Goal: Task Accomplishment & Management: Use online tool/utility

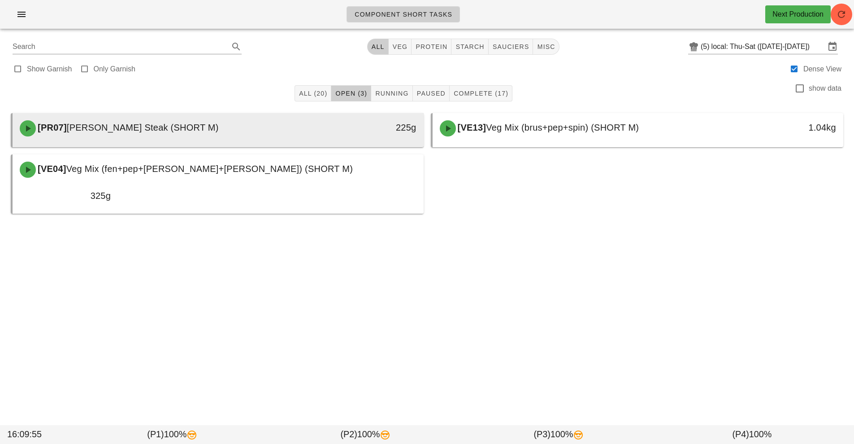
click at [328, 136] on div "225g" at bounding box center [371, 128] width 102 height 27
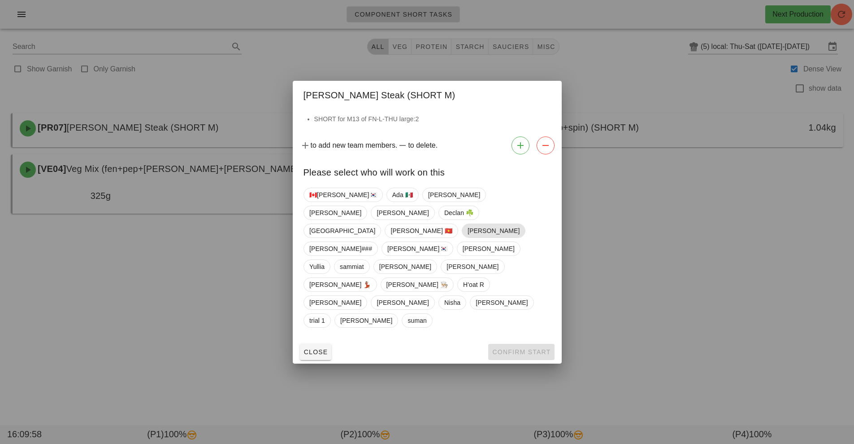
click at [467, 237] on span "Richard" at bounding box center [493, 230] width 52 height 13
click at [517, 344] on button "Confirm Start" at bounding box center [521, 352] width 66 height 16
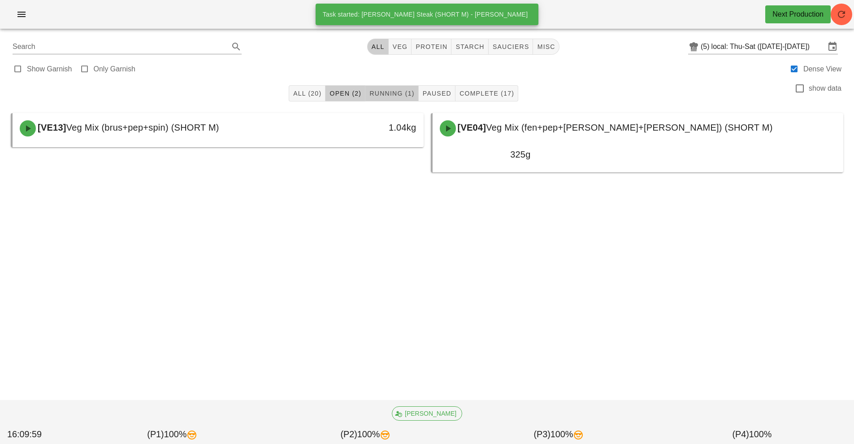
click at [391, 92] on span "Running (1)" at bounding box center [391, 93] width 45 height 7
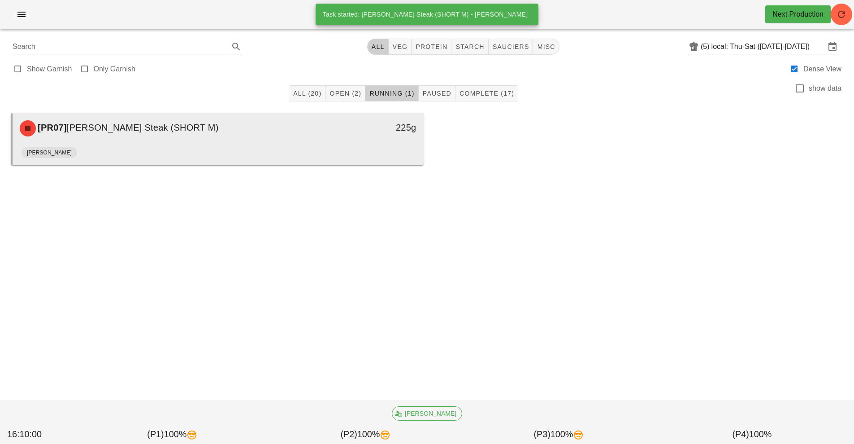
click at [357, 136] on div "225g" at bounding box center [371, 128] width 102 height 27
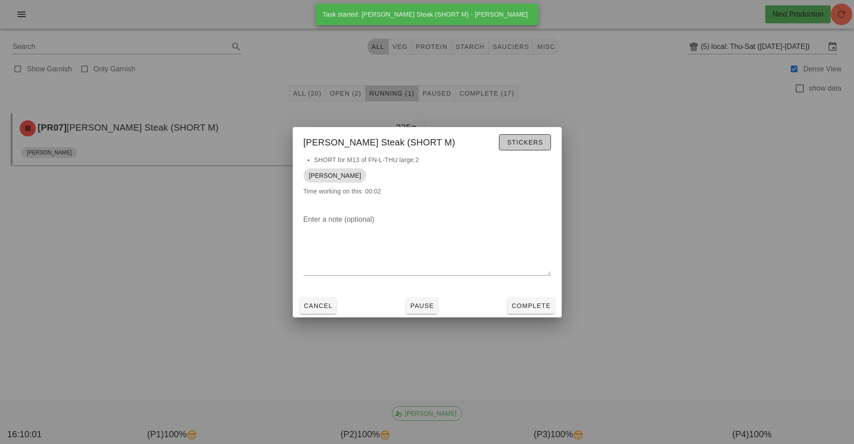
click at [536, 139] on span "Stickers" at bounding box center [525, 142] width 36 height 7
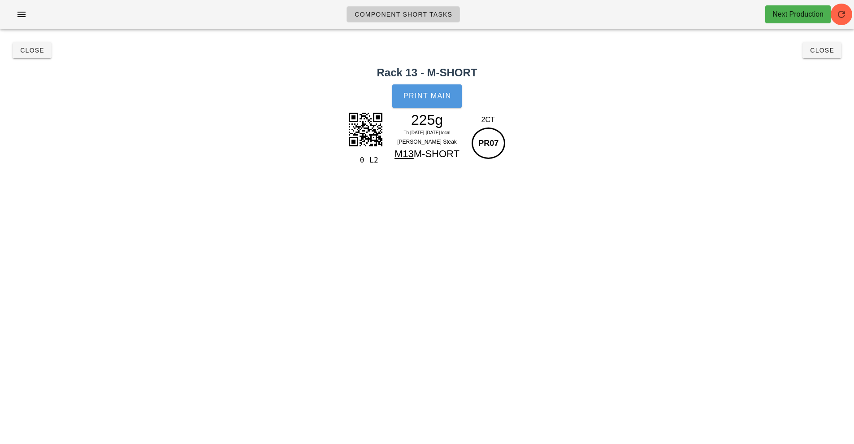
click at [430, 93] on span "Print Main" at bounding box center [427, 96] width 48 height 8
click at [827, 55] on button "Close" at bounding box center [822, 50] width 39 height 16
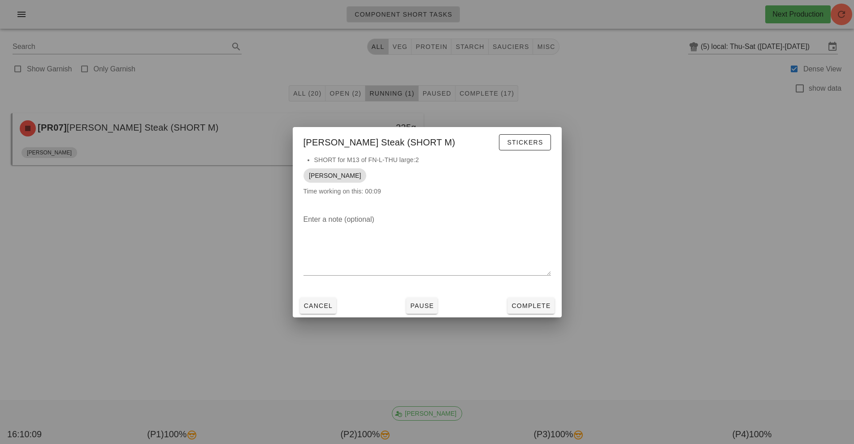
click at [697, 310] on div at bounding box center [427, 222] width 854 height 444
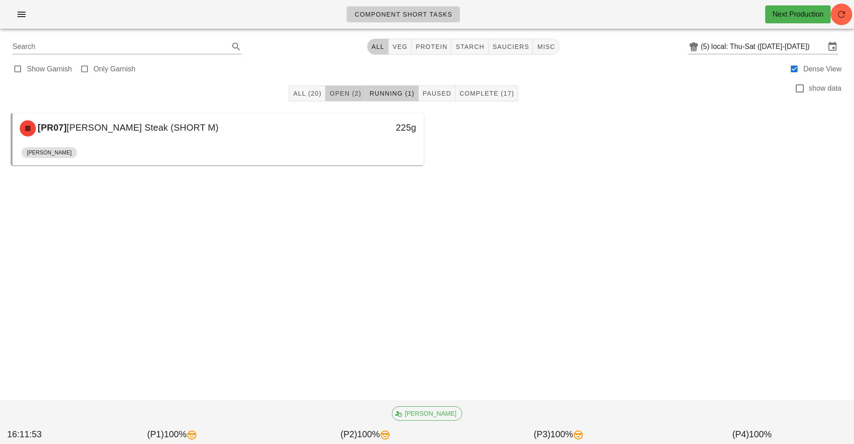
click at [351, 101] on button "Open (2)" at bounding box center [346, 93] width 40 height 16
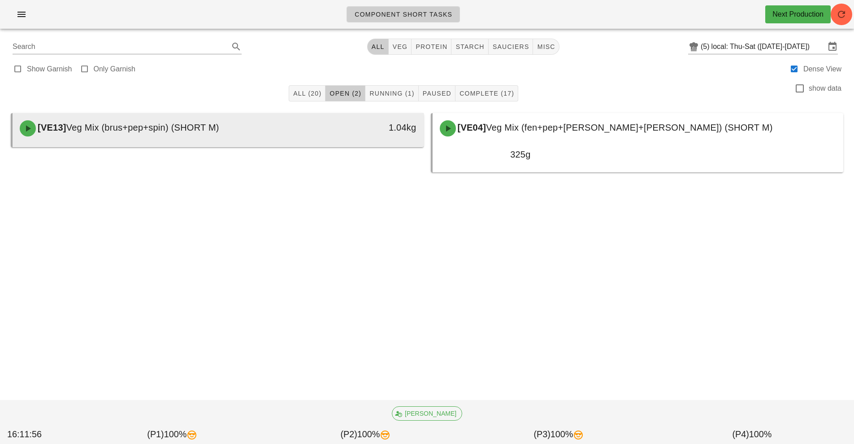
click at [356, 137] on div "1.04kg" at bounding box center [371, 128] width 102 height 27
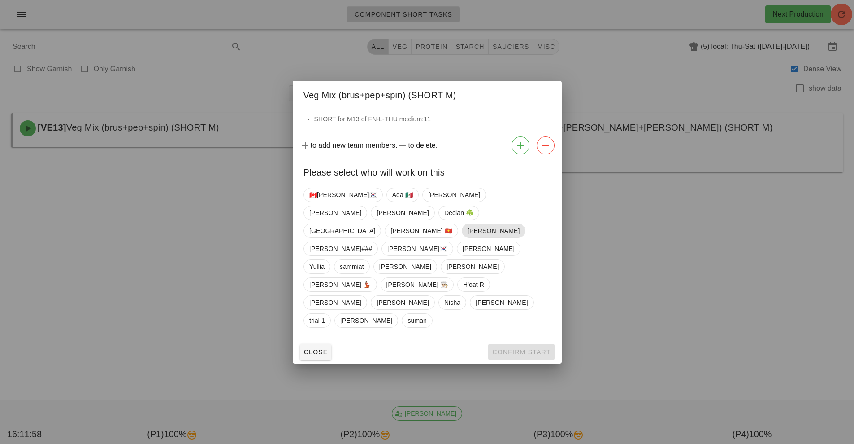
click at [467, 237] on span "Richard" at bounding box center [493, 230] width 52 height 13
click at [531, 348] on span "Confirm Start" at bounding box center [521, 351] width 59 height 7
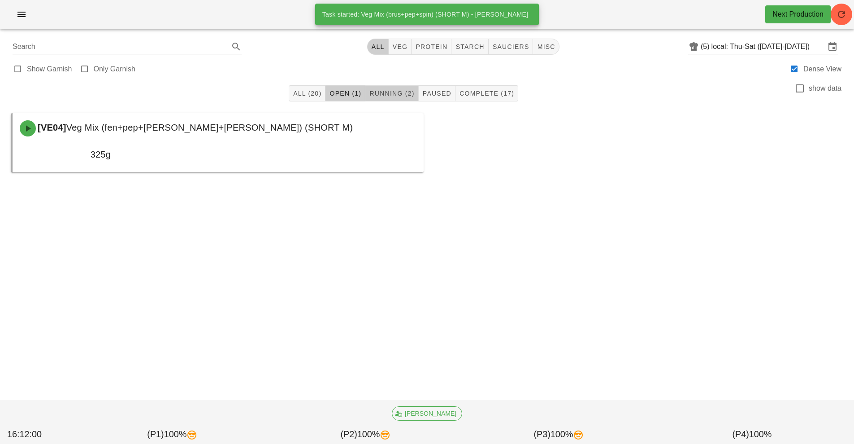
click at [380, 92] on span "Running (2)" at bounding box center [391, 93] width 45 height 7
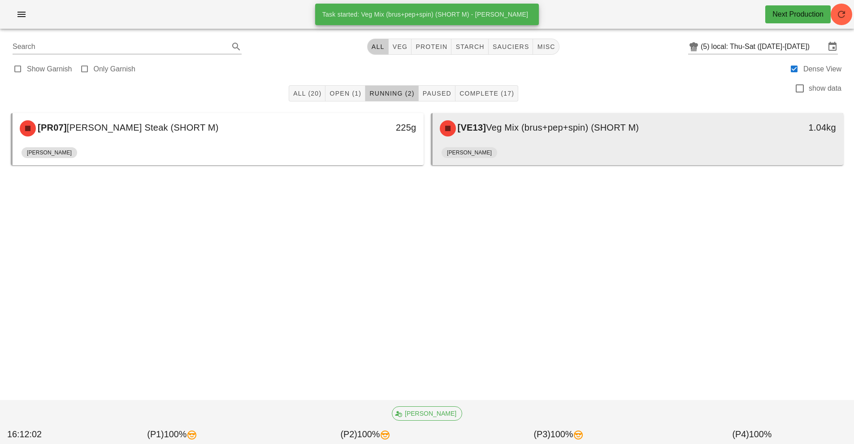
click at [519, 137] on div "[VE13] Veg Mix (brus+pep+spin) (SHORT M)" at bounding box center [587, 128] width 305 height 27
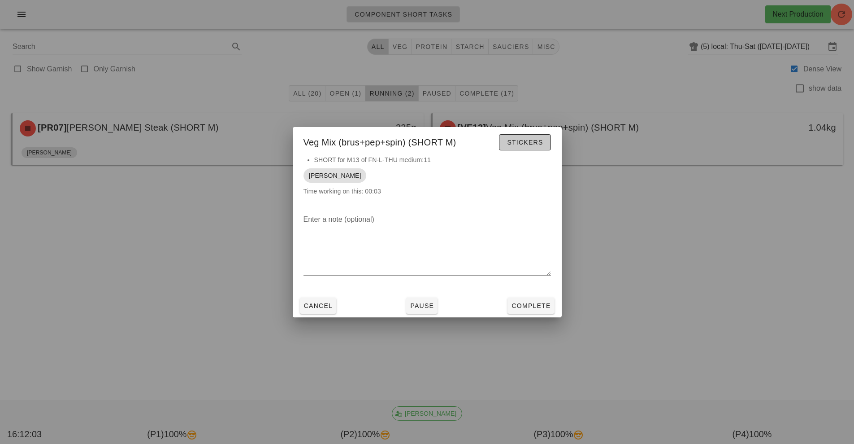
click at [534, 142] on span "Stickers" at bounding box center [525, 142] width 36 height 7
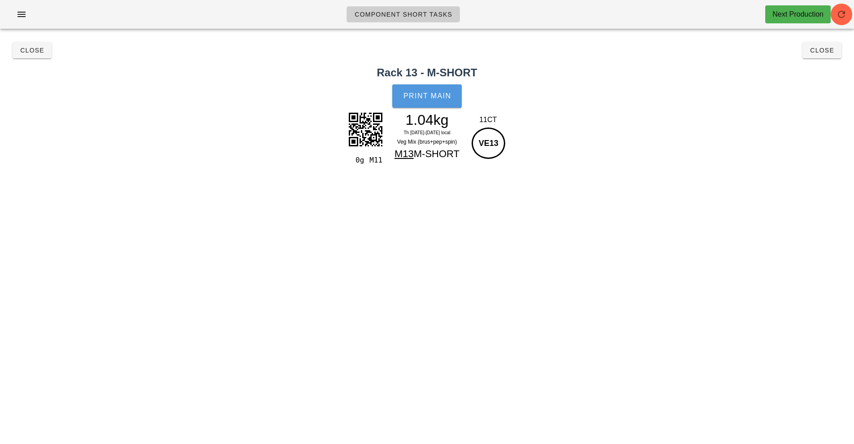
click at [430, 99] on span "Print Main" at bounding box center [427, 96] width 48 height 8
click at [822, 50] on span "Close" at bounding box center [822, 50] width 25 height 7
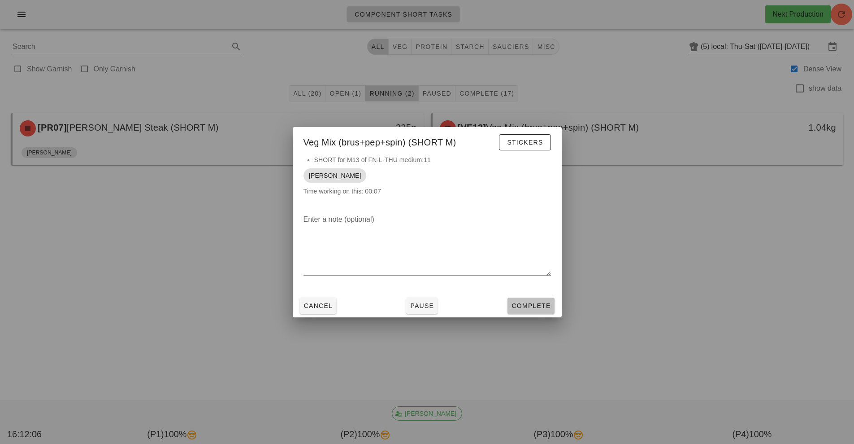
click at [533, 304] on span "Complete" at bounding box center [530, 305] width 39 height 7
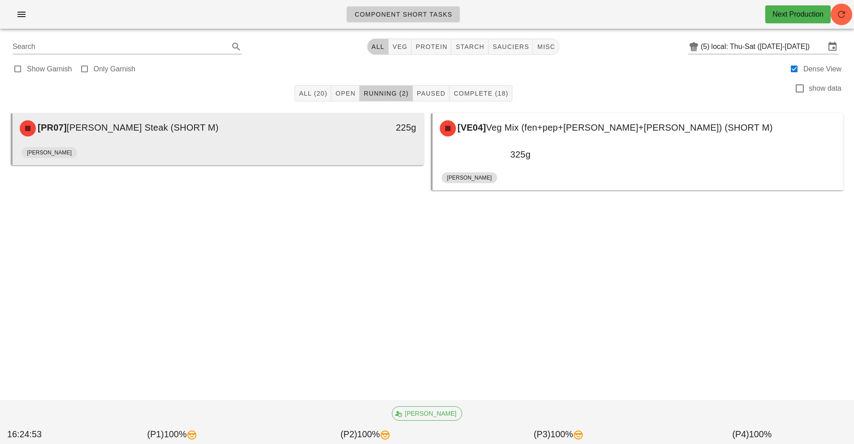
click at [185, 152] on div "Richard" at bounding box center [218, 155] width 393 height 22
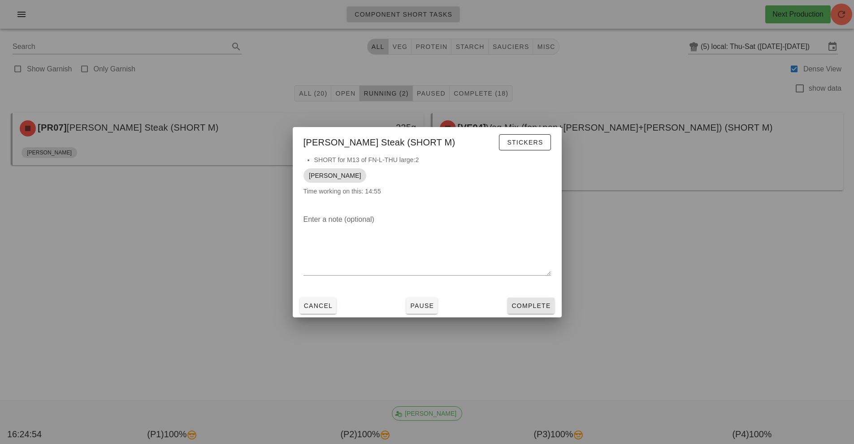
click at [529, 304] on span "Complete" at bounding box center [530, 305] width 39 height 7
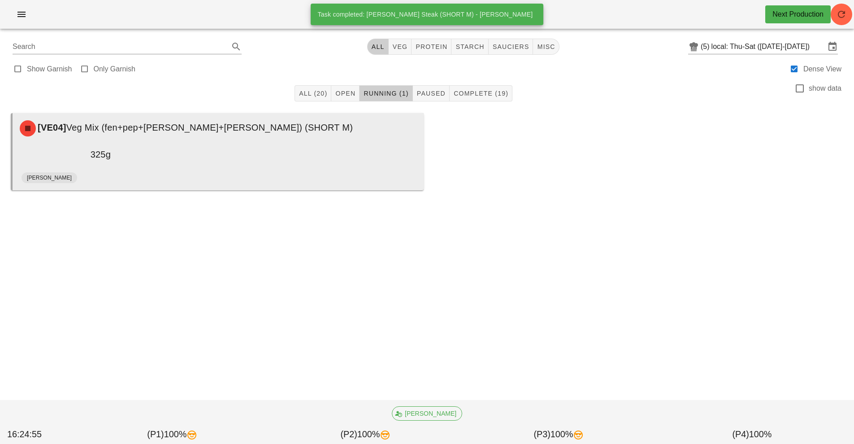
click at [298, 135] on div "[VE04] Veg Mix (fen+pep+tom+cuc) (SHORT M)" at bounding box center [218, 128] width 408 height 27
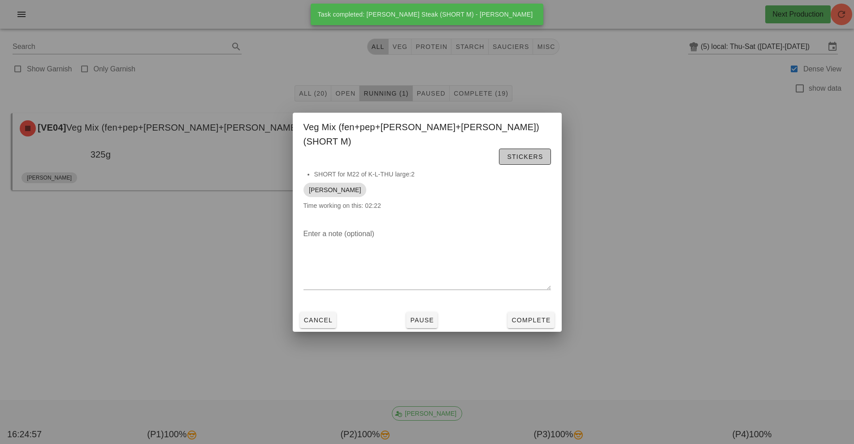
click at [519, 148] on button "Stickers" at bounding box center [525, 156] width 52 height 16
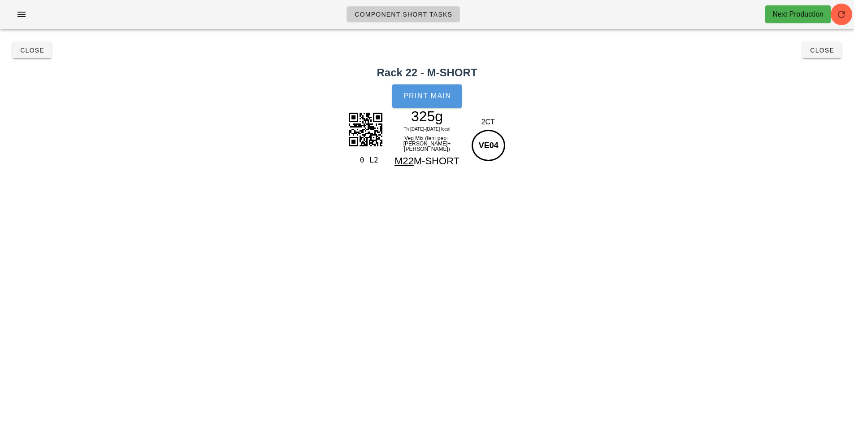
click at [414, 86] on button "Print Main" at bounding box center [426, 95] width 69 height 23
click at [833, 46] on button "Close" at bounding box center [822, 50] width 39 height 16
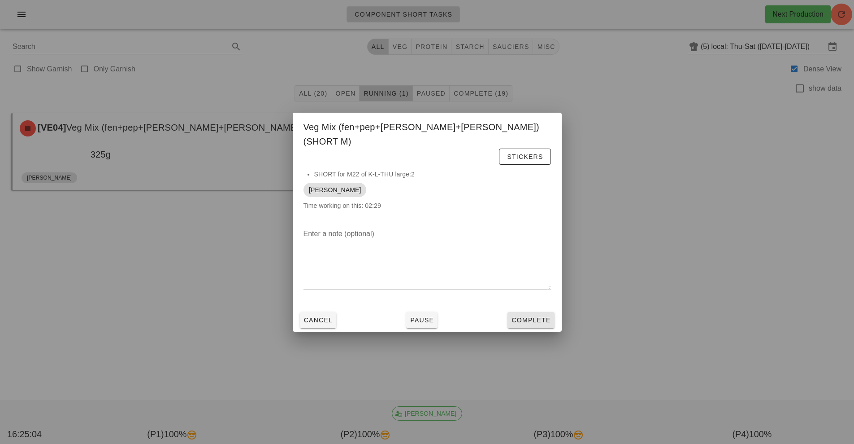
click at [540, 316] on span "Complete" at bounding box center [530, 319] width 39 height 7
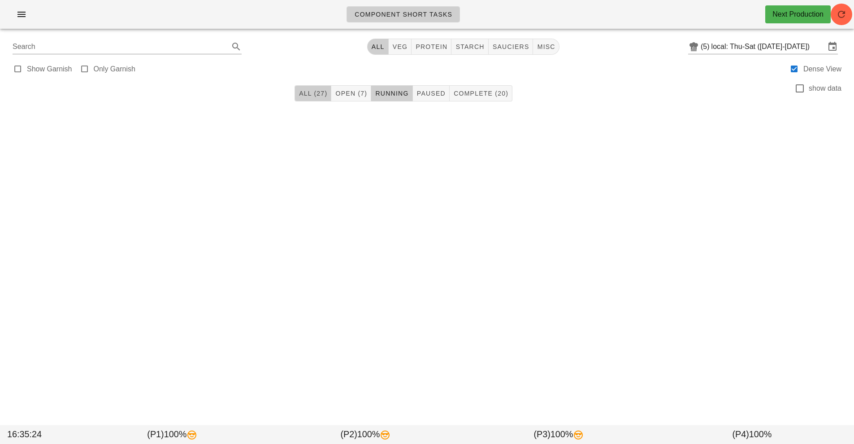
click at [326, 93] on span "All (27)" at bounding box center [313, 93] width 29 height 7
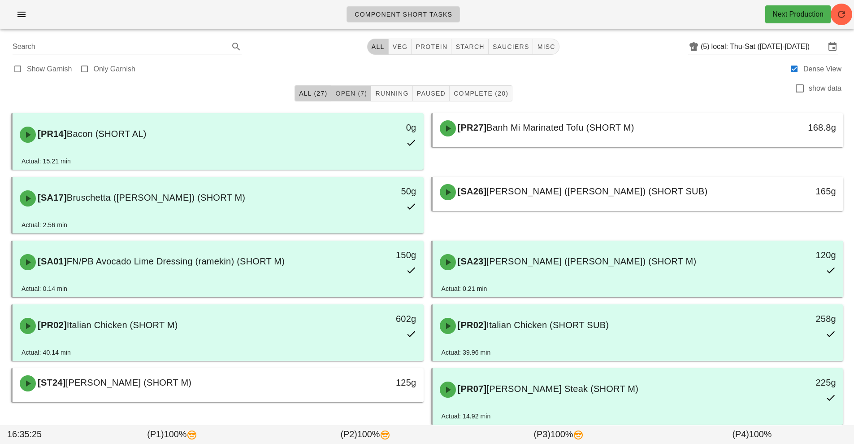
click at [356, 98] on button "Open (7)" at bounding box center [351, 93] width 40 height 16
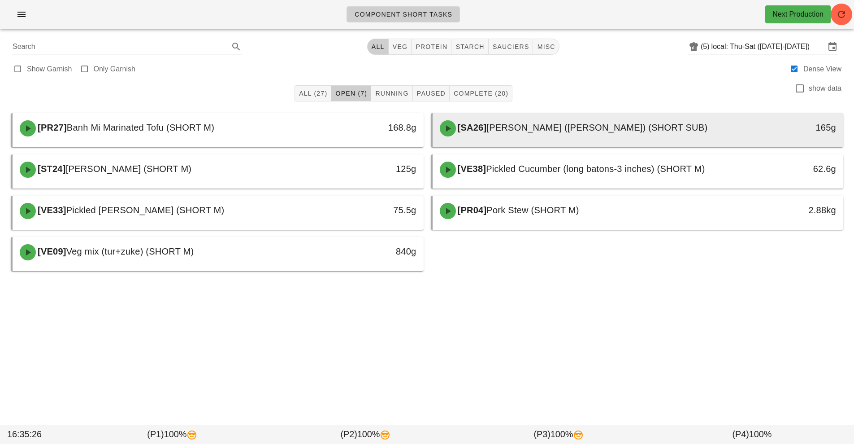
click at [523, 136] on div "[SA26] Cinnamon Yogurt (ramekin) (SHORT SUB)" at bounding box center [587, 128] width 305 height 27
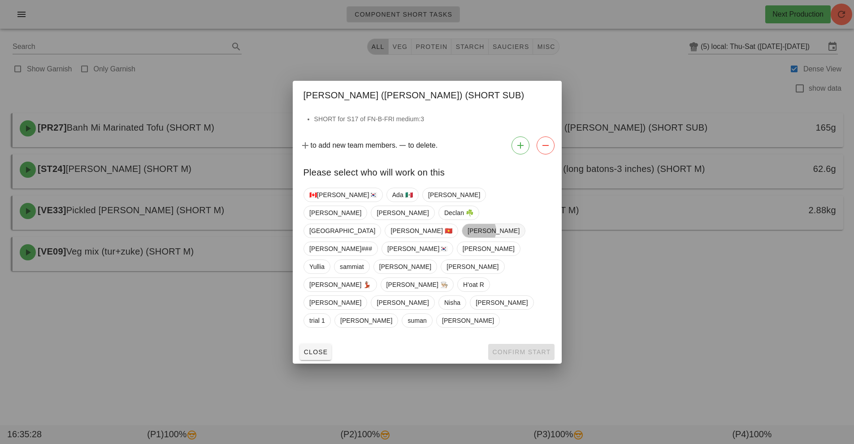
click at [467, 237] on span "Richard" at bounding box center [493, 230] width 52 height 13
click at [525, 344] on button "Confirm Start" at bounding box center [521, 352] width 66 height 16
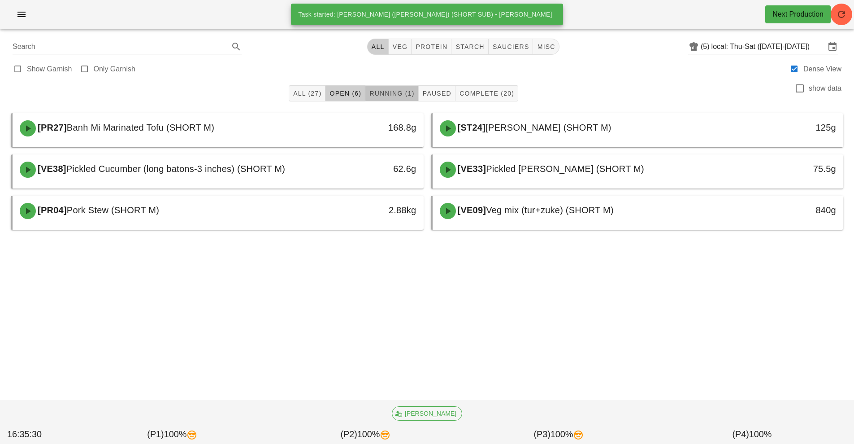
click at [400, 94] on span "Running (1)" at bounding box center [391, 93] width 45 height 7
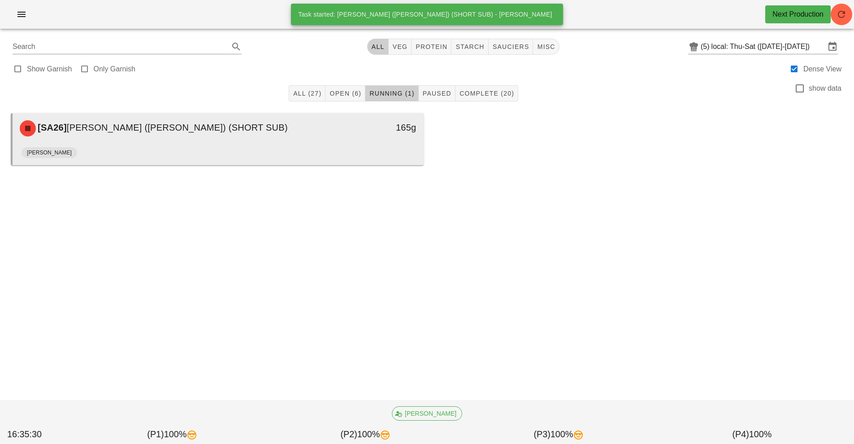
click at [343, 148] on div "Richard" at bounding box center [218, 155] width 393 height 22
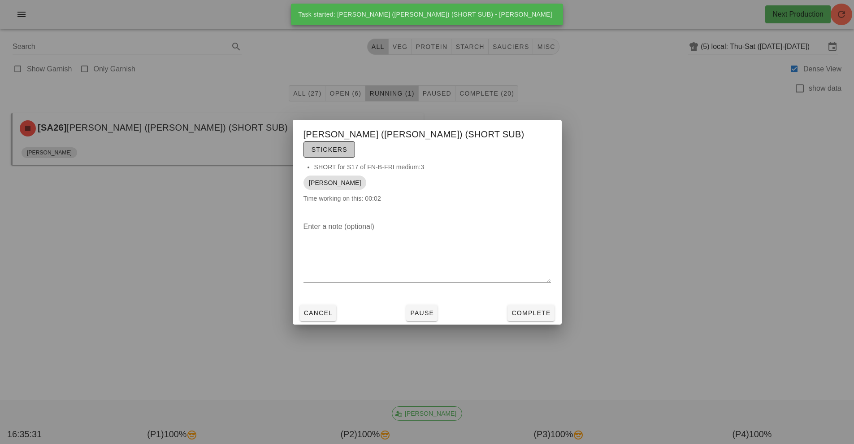
click at [348, 146] on span "Stickers" at bounding box center [329, 149] width 36 height 7
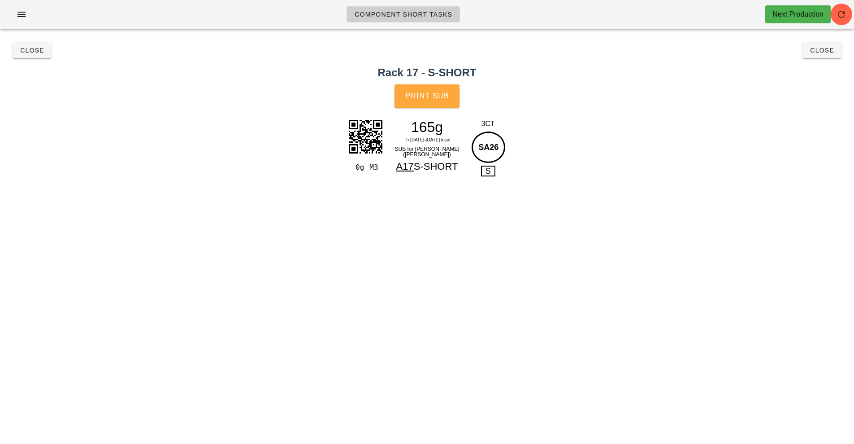
click at [420, 87] on button "Print Sub" at bounding box center [427, 95] width 65 height 23
click at [813, 55] on button "Close" at bounding box center [822, 50] width 39 height 16
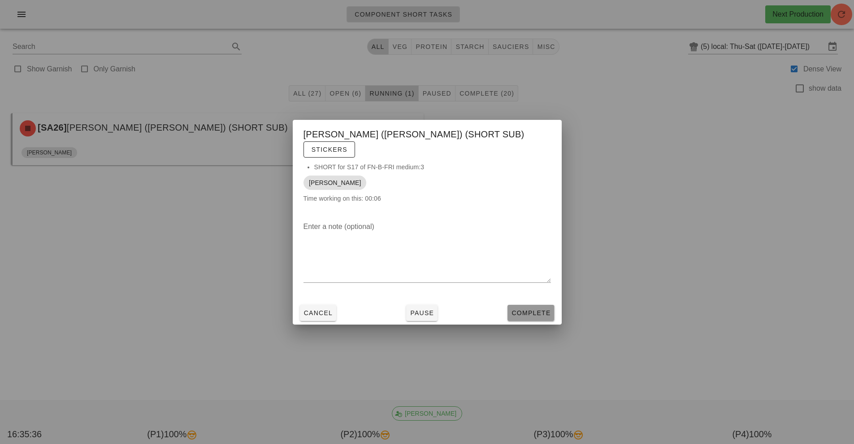
click at [536, 309] on span "Complete" at bounding box center [530, 312] width 39 height 7
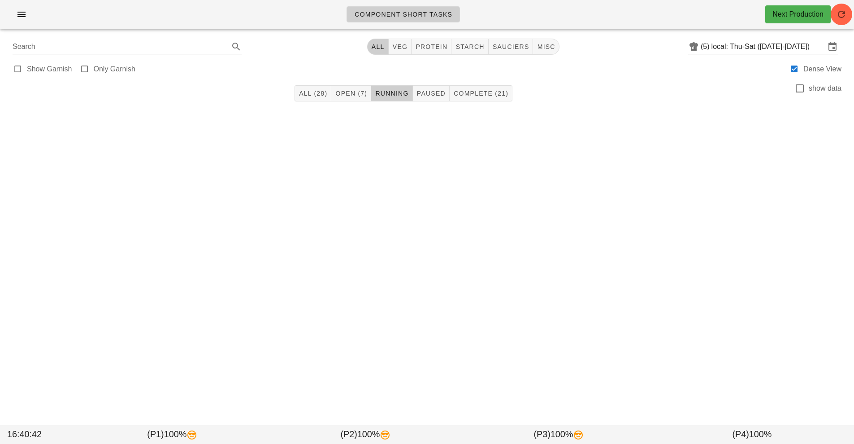
click at [165, 218] on div "Component Short Tasks Next Production Search All veg protein starch sauciers mi…" at bounding box center [427, 222] width 854 height 444
click at [326, 86] on button "All (28)" at bounding box center [313, 93] width 37 height 16
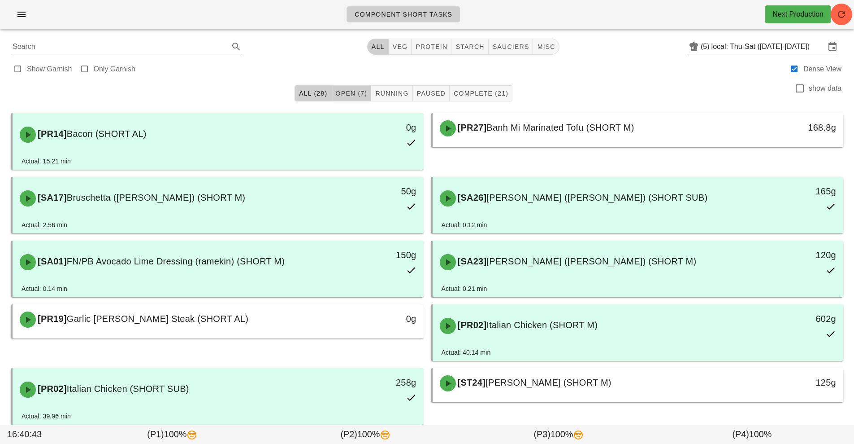
click at [343, 87] on button "Open (7)" at bounding box center [351, 93] width 40 height 16
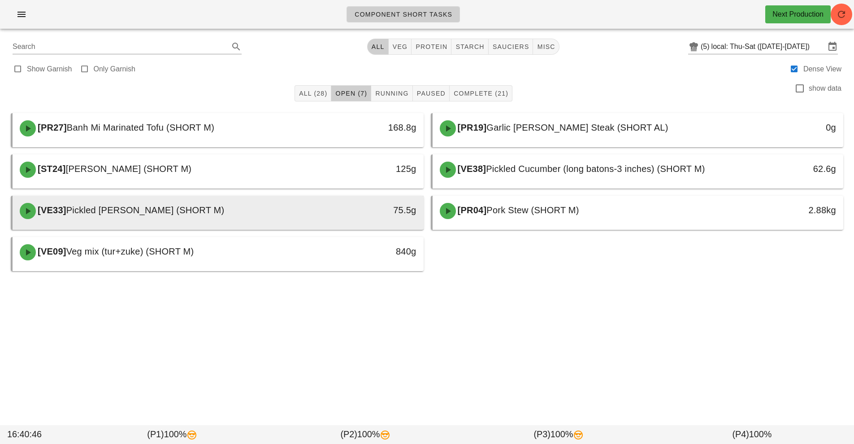
click at [158, 217] on div "[VE33] Pickled Julienne Carrots (SHORT M)" at bounding box center [166, 210] width 305 height 27
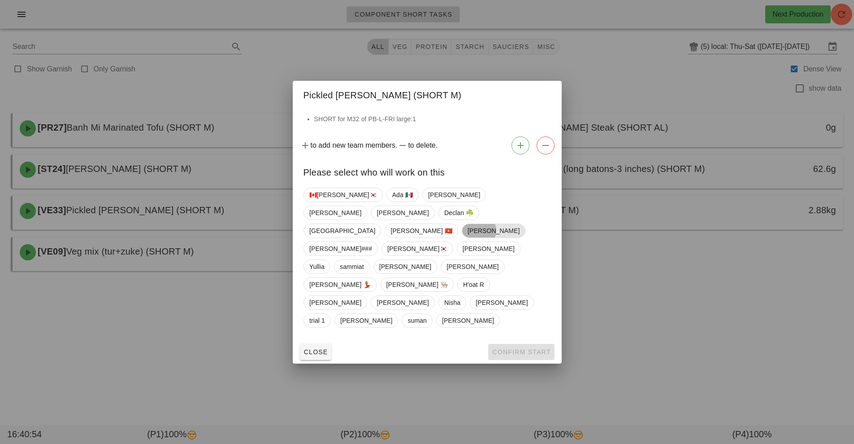
click at [467, 237] on span "Richard" at bounding box center [493, 230] width 52 height 13
click at [524, 344] on button "Confirm Start" at bounding box center [521, 352] width 66 height 16
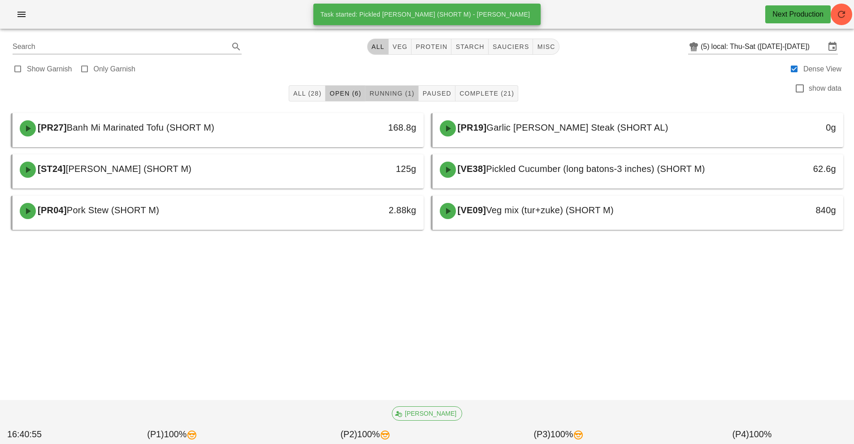
click at [389, 94] on span "Running (1)" at bounding box center [391, 93] width 45 height 7
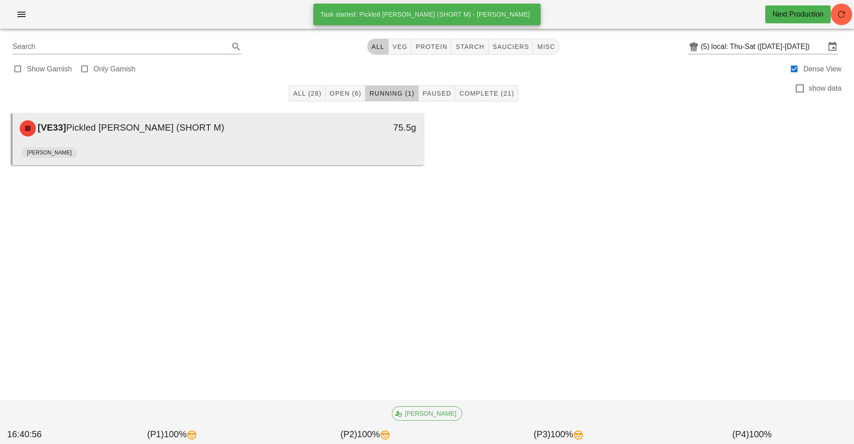
click at [335, 142] on div "[VE33] Pickled Julienne Carrots (SHORT M) 75.5g" at bounding box center [218, 128] width 411 height 30
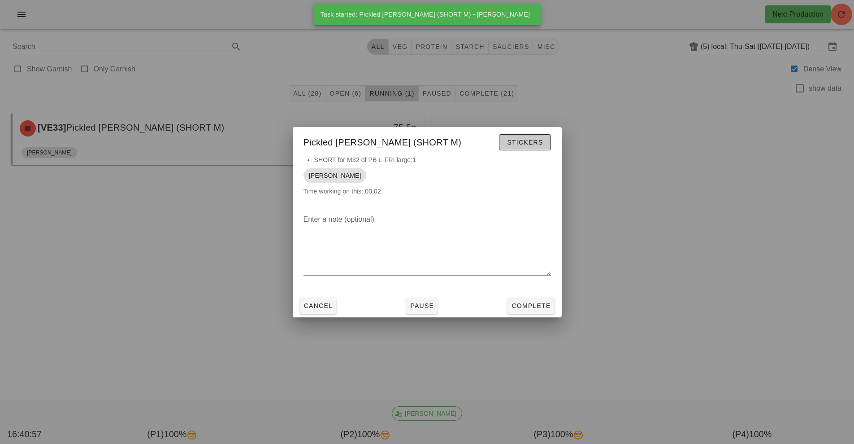
click at [514, 142] on span "Stickers" at bounding box center [525, 142] width 36 height 7
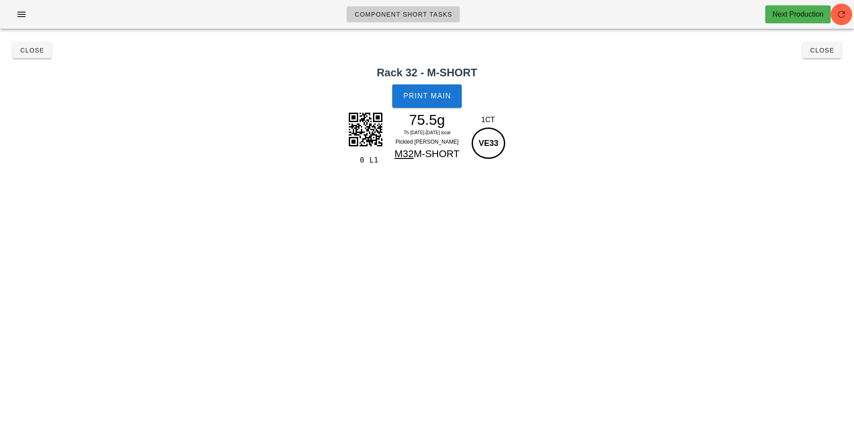
click at [369, 101] on div "Print Main" at bounding box center [427, 96] width 854 height 34
click at [417, 90] on button "Print Main" at bounding box center [426, 95] width 69 height 23
click at [822, 57] on button "Close" at bounding box center [822, 50] width 39 height 16
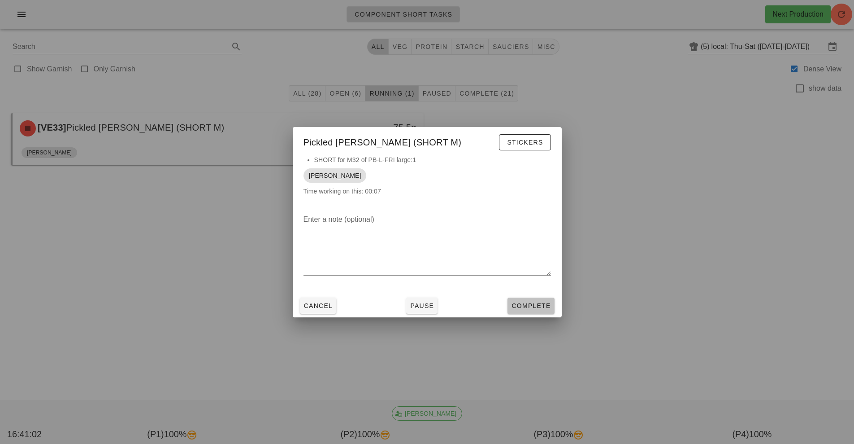
click at [535, 299] on button "Complete" at bounding box center [531, 305] width 47 height 16
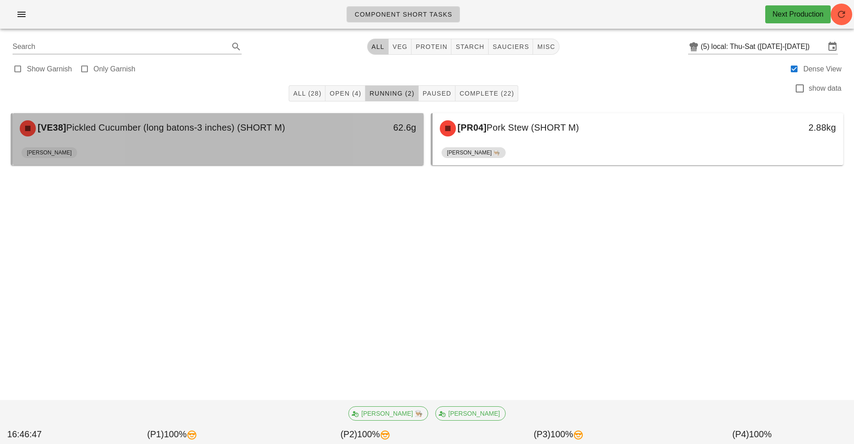
click at [287, 146] on div "Richard" at bounding box center [218, 155] width 393 height 22
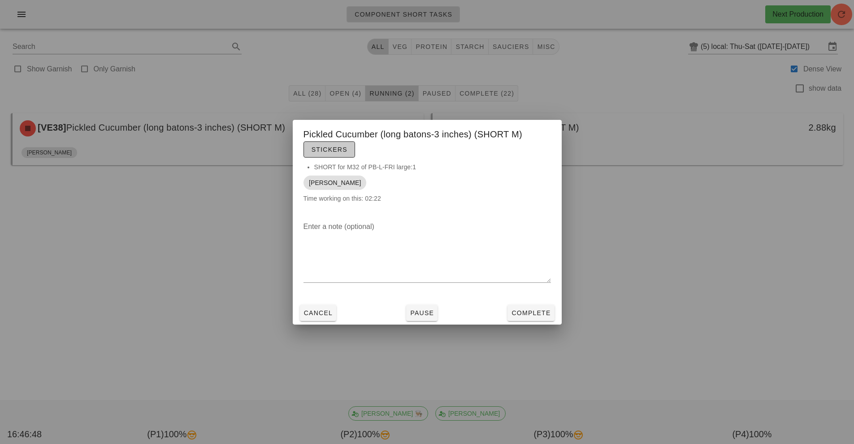
click at [320, 148] on span "Stickers" at bounding box center [329, 149] width 36 height 7
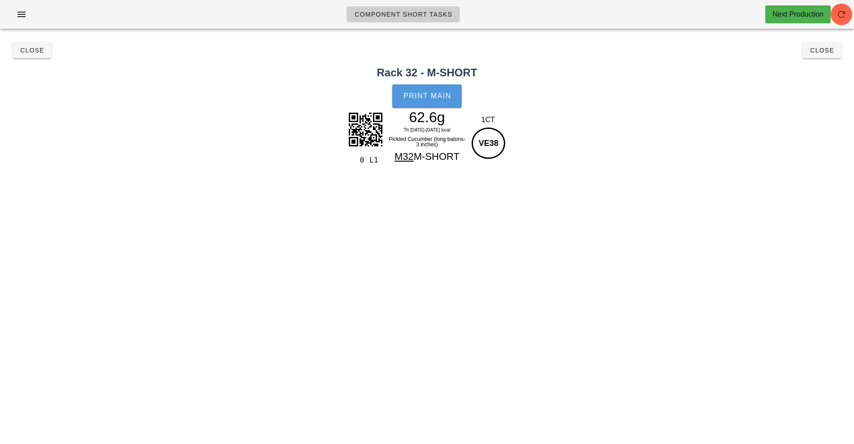
click at [442, 101] on button "Print Main" at bounding box center [426, 95] width 69 height 23
click at [819, 52] on span "Close" at bounding box center [822, 50] width 25 height 7
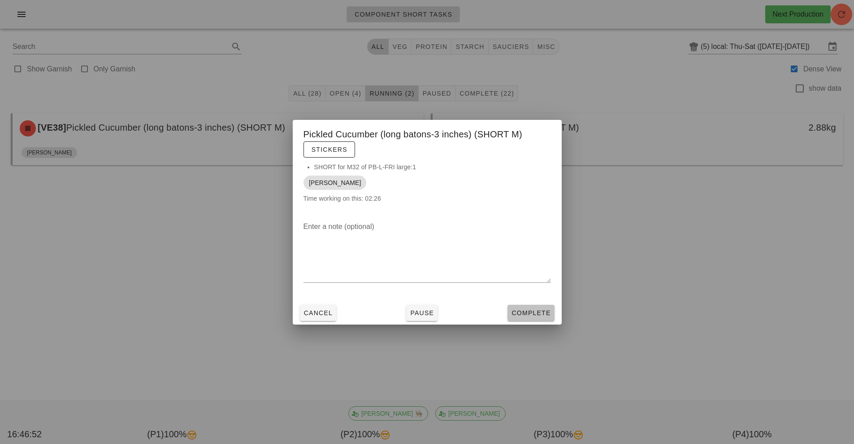
click at [544, 318] on button "Complete" at bounding box center [531, 312] width 47 height 16
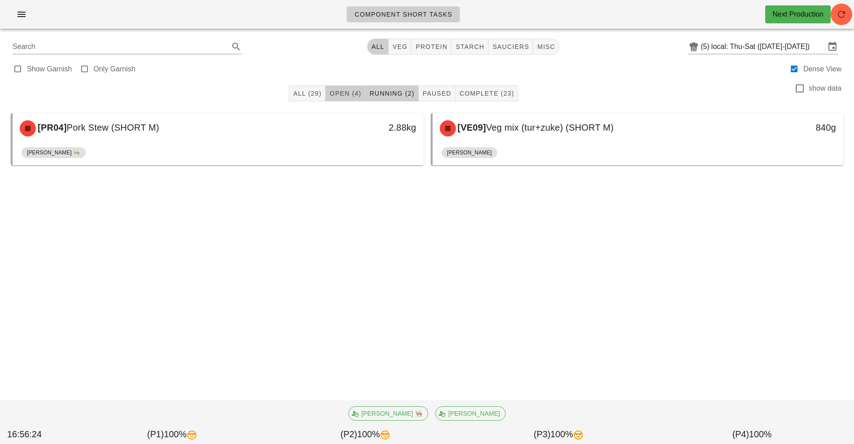
click at [343, 90] on span "Open (4)" at bounding box center [345, 93] width 32 height 7
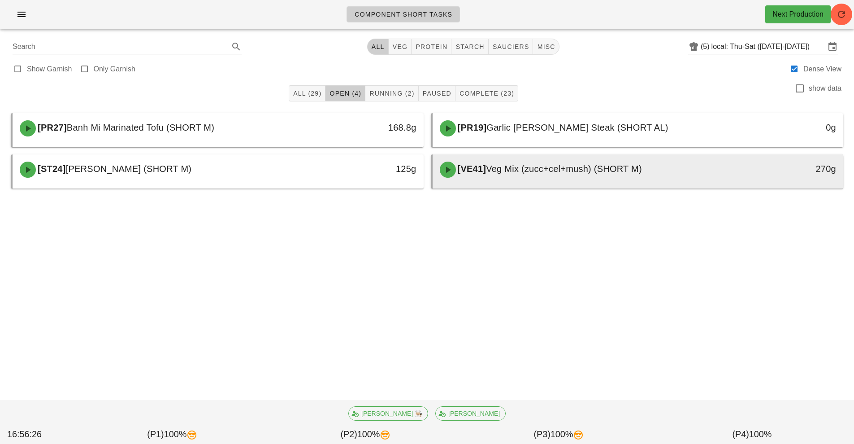
click at [497, 177] on div "[VE41] Veg Mix (zucc+cel+mush) (SHORT M)" at bounding box center [587, 169] width 305 height 27
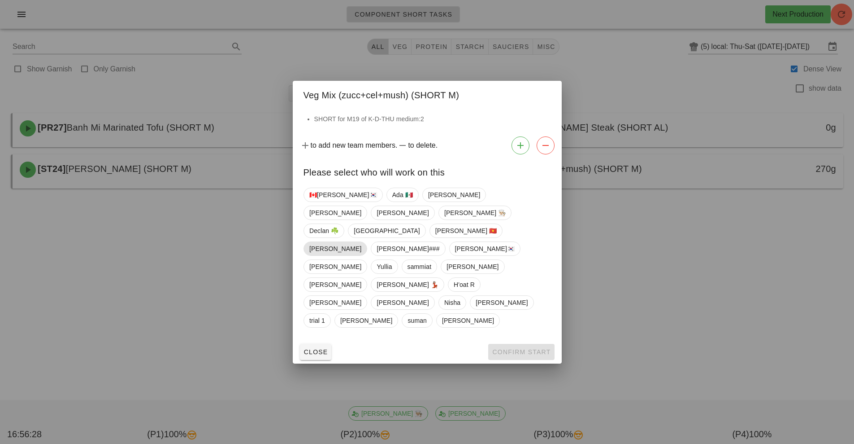
click at [361, 242] on span "Richard" at bounding box center [335, 248] width 52 height 13
click at [528, 344] on button "Confirm Start" at bounding box center [521, 352] width 66 height 16
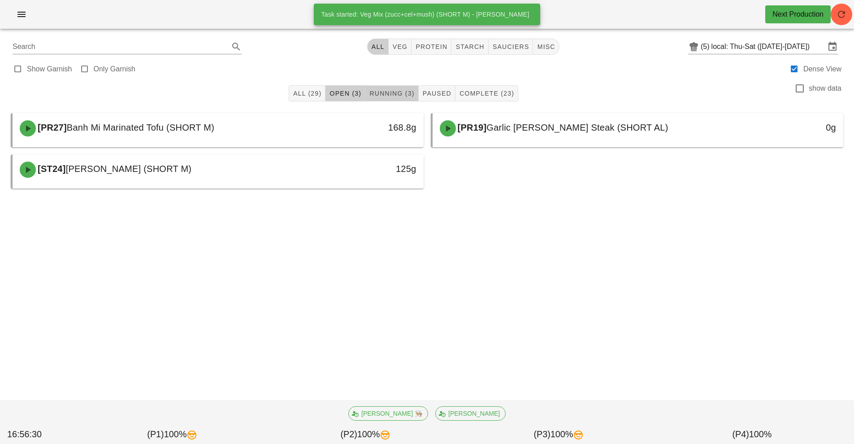
click at [396, 93] on span "Running (3)" at bounding box center [391, 93] width 45 height 7
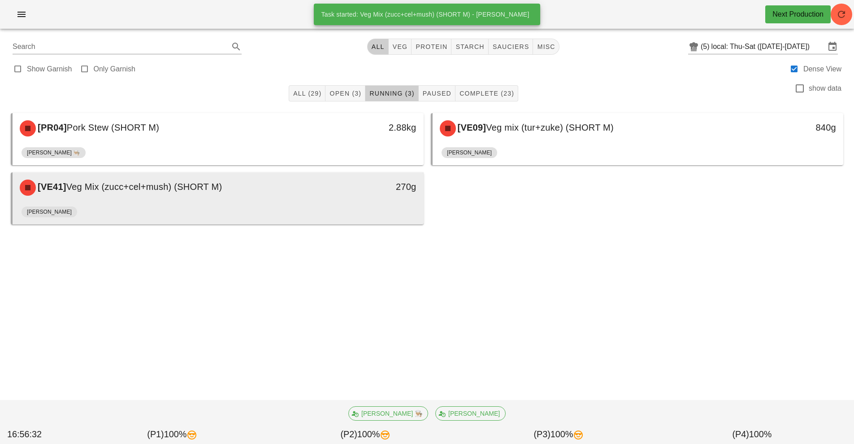
click at [352, 217] on div "Richard" at bounding box center [218, 214] width 393 height 22
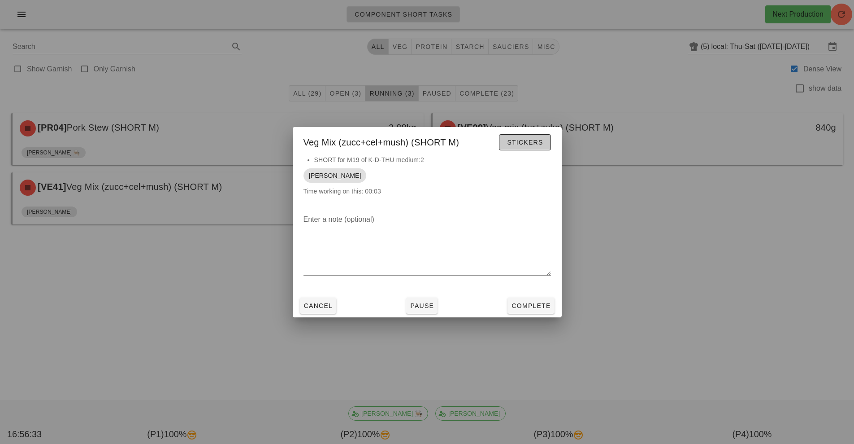
click at [537, 141] on span "Stickers" at bounding box center [525, 142] width 36 height 7
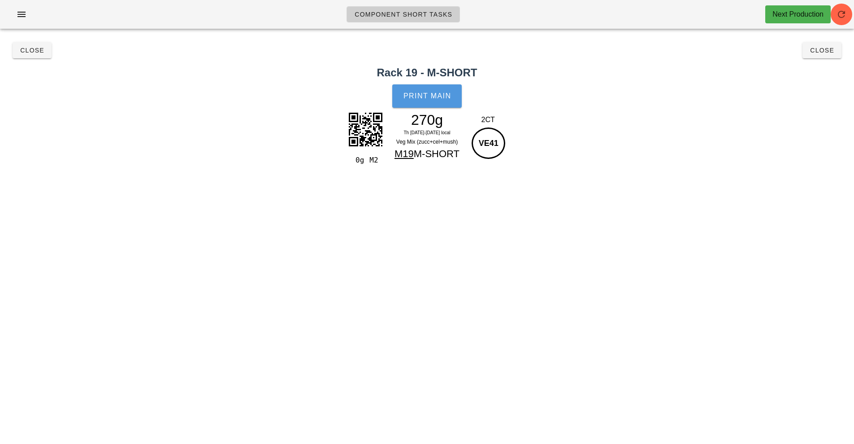
click at [428, 95] on span "Print Main" at bounding box center [427, 96] width 48 height 8
click at [816, 50] on span "Close" at bounding box center [822, 50] width 25 height 7
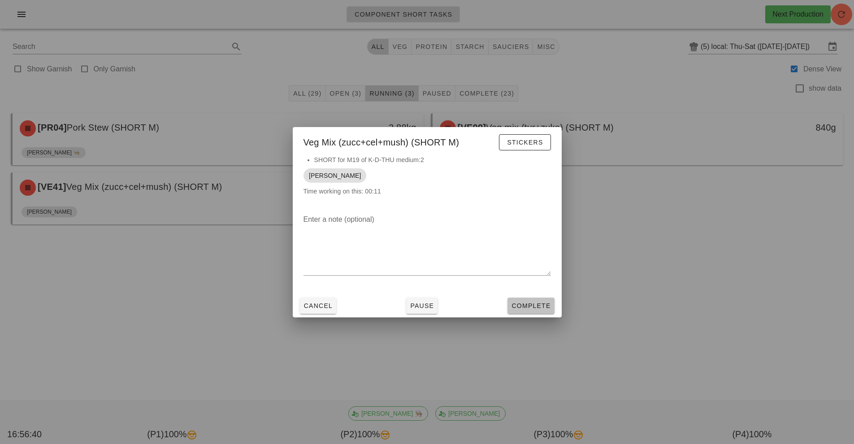
click at [553, 308] on button "Complete" at bounding box center [531, 305] width 47 height 16
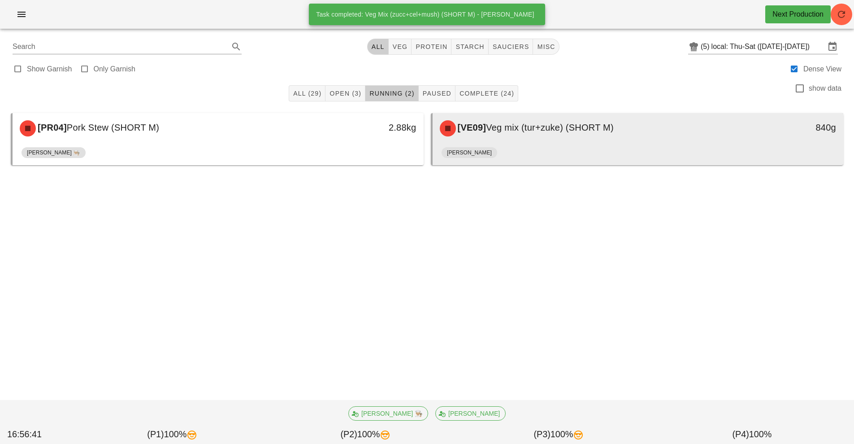
click at [578, 142] on div "[VE09] Veg mix (tur+zuke) (SHORT M) 840g" at bounding box center [638, 128] width 411 height 30
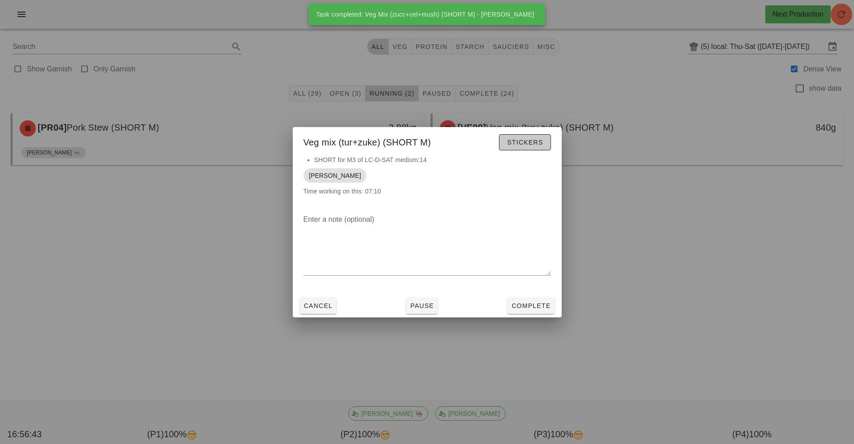
click at [530, 142] on span "Stickers" at bounding box center [525, 142] width 36 height 7
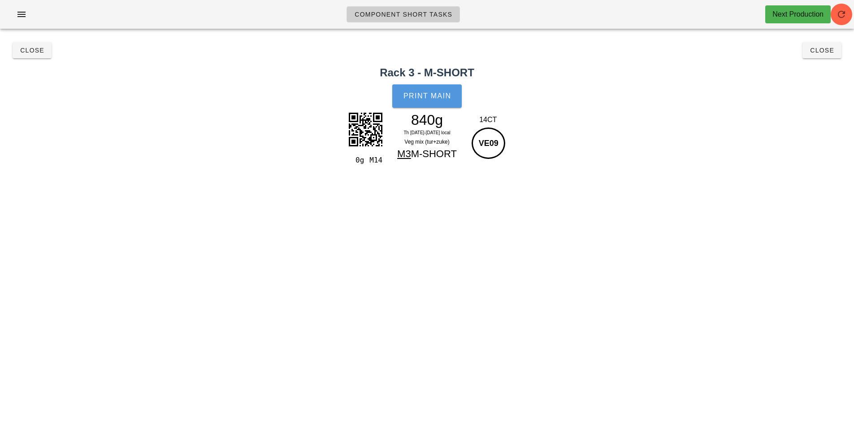
click at [418, 92] on span "Print Main" at bounding box center [427, 96] width 48 height 8
click at [829, 49] on span "Close" at bounding box center [822, 50] width 25 height 7
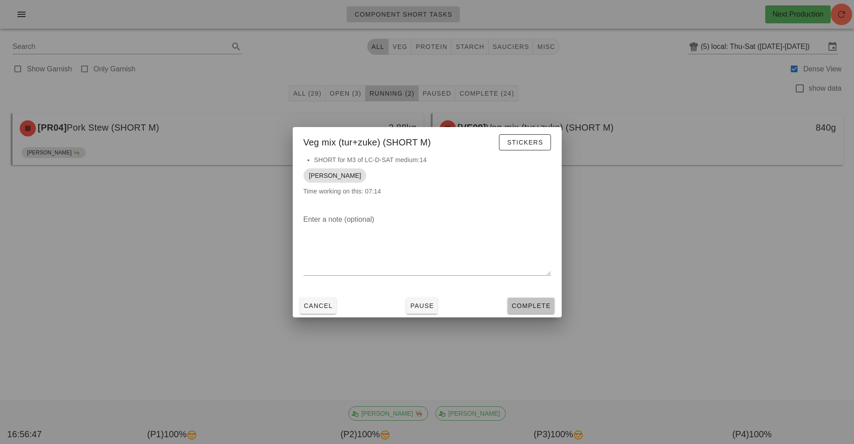
click at [548, 298] on button "Complete" at bounding box center [531, 305] width 47 height 16
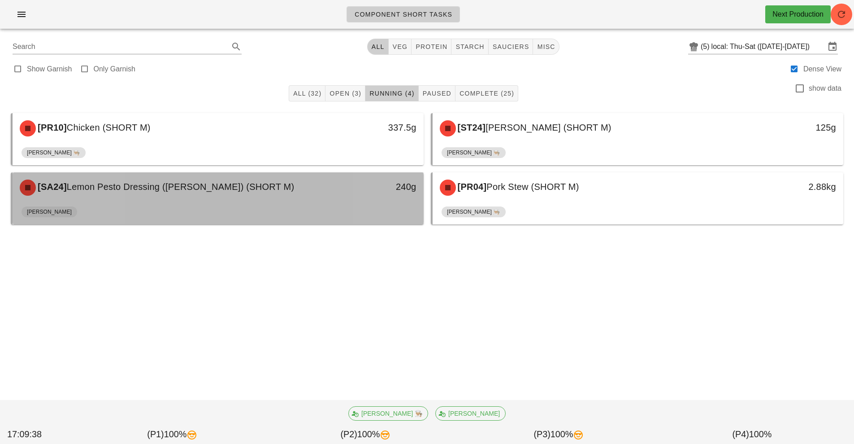
click at [250, 202] on div "[SA24] Lemon Pesto Dressing (ramekin) (SHORT M) 240g" at bounding box center [218, 187] width 411 height 30
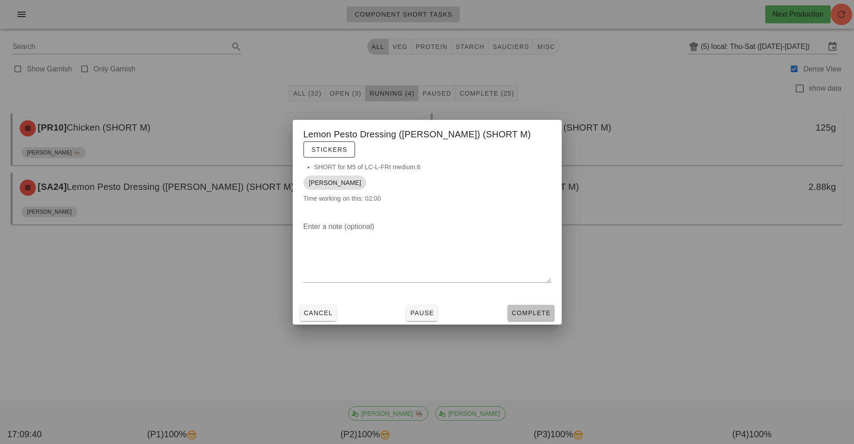
click at [534, 309] on span "Complete" at bounding box center [530, 312] width 39 height 7
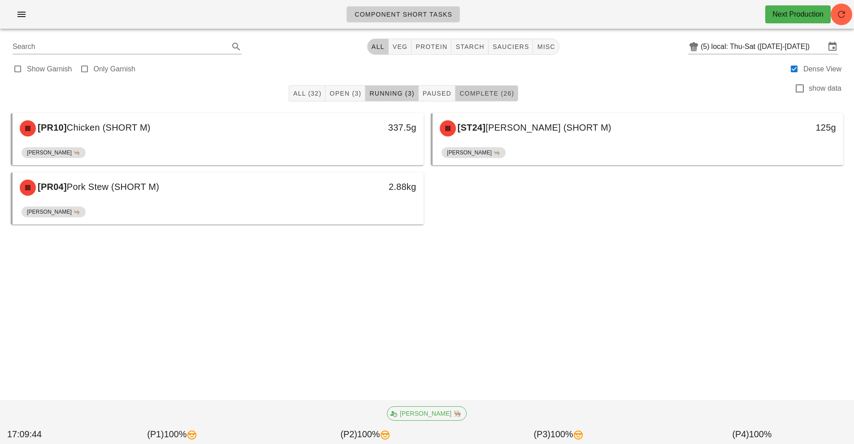
click at [491, 98] on button "Complete (26)" at bounding box center [487, 93] width 63 height 16
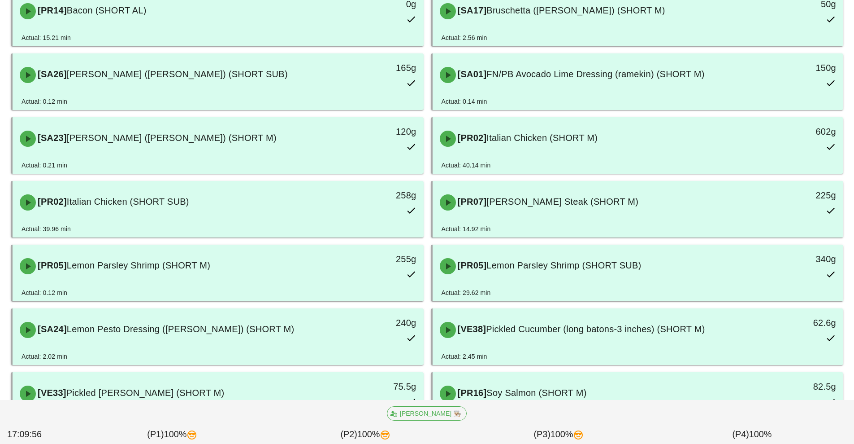
scroll to position [144, 0]
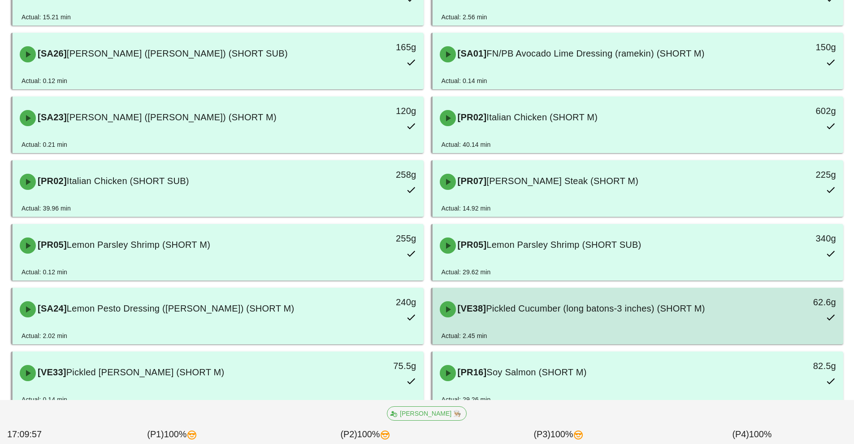
click at [552, 338] on div "Actual: 2.45 min" at bounding box center [638, 337] width 393 height 13
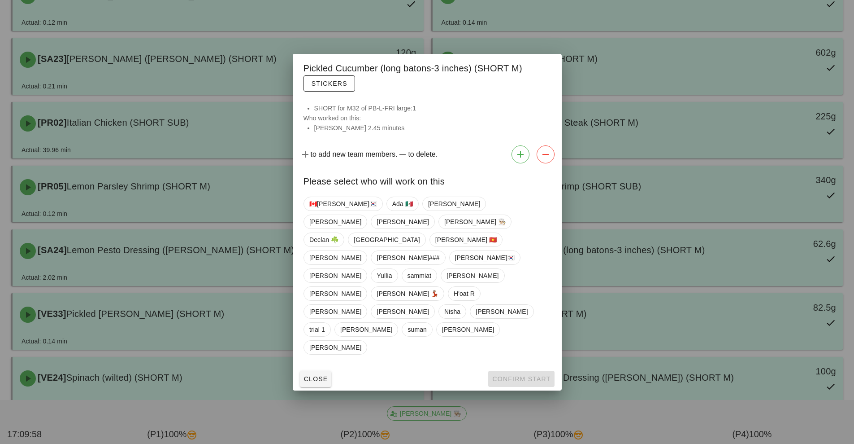
scroll to position [203, 0]
click at [308, 370] on button "Close" at bounding box center [316, 378] width 32 height 16
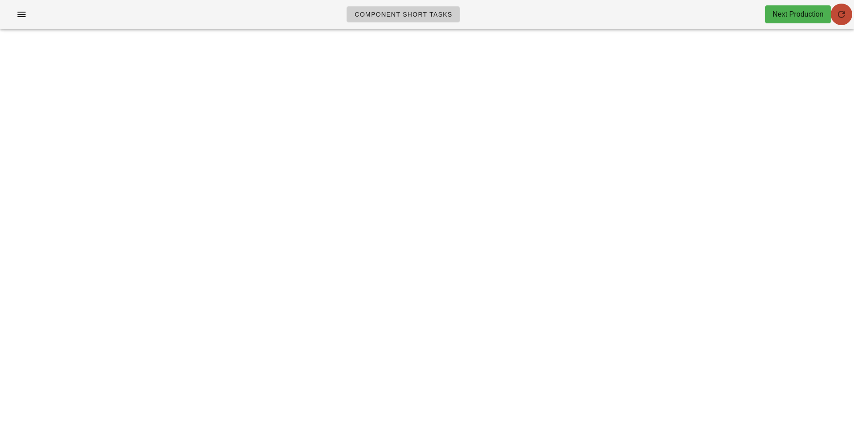
click at [848, 7] on button "button" at bounding box center [842, 15] width 22 height 22
click at [843, 11] on icon "button" at bounding box center [841, 14] width 11 height 11
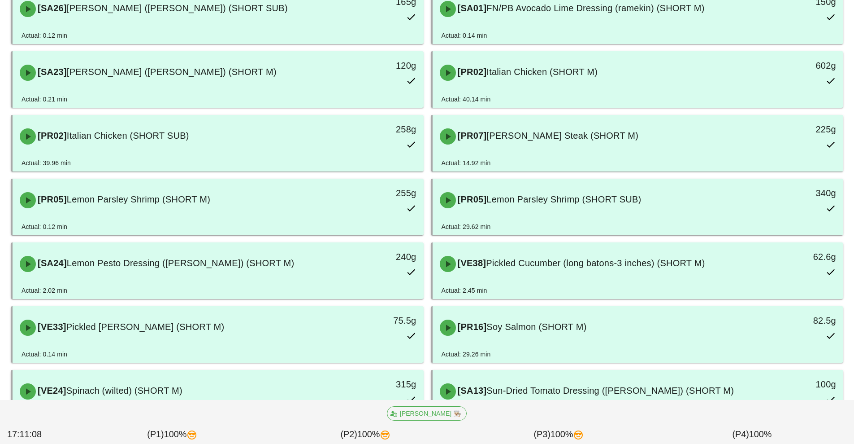
scroll to position [218, 0]
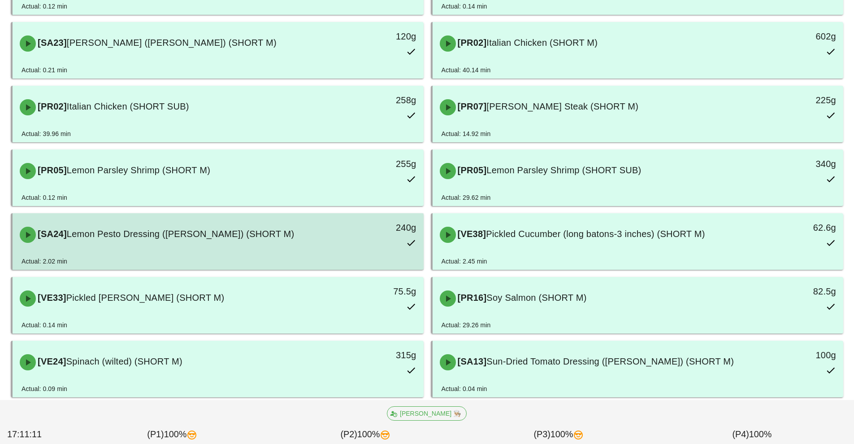
click at [315, 247] on div "[SA24] Lemon Pesto Dressing (ramekin) (SHORT M)" at bounding box center [166, 234] width 305 height 27
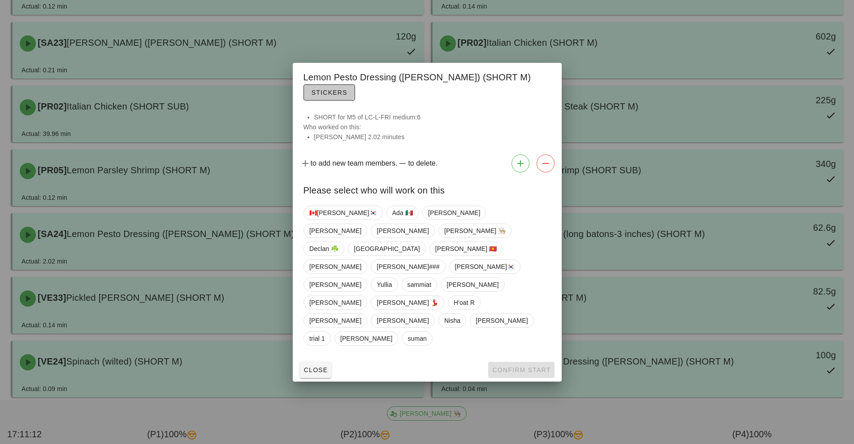
click at [348, 96] on span "Stickers" at bounding box center [329, 92] width 36 height 7
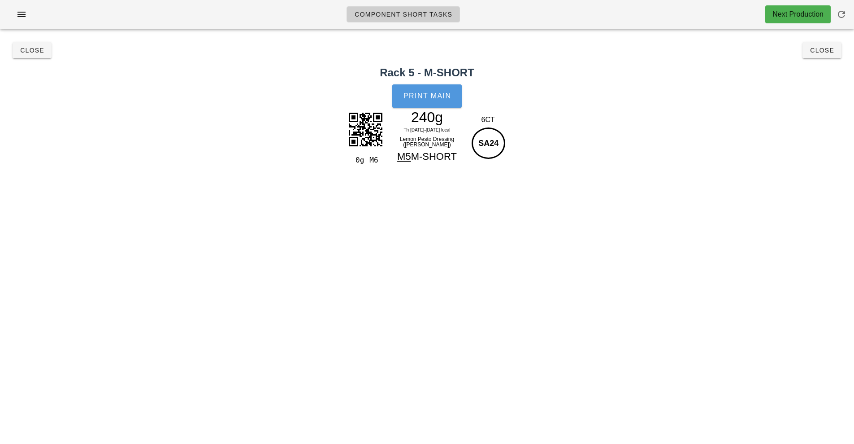
click at [437, 96] on span "Print Main" at bounding box center [427, 96] width 48 height 8
click at [517, 217] on div "Component Short Tasks Next Production Search All veg protein starch sauciers mi…" at bounding box center [427, 222] width 854 height 444
click at [518, 192] on div "Component Short Tasks Next Production Search All veg protein starch sauciers mi…" at bounding box center [427, 222] width 854 height 444
click at [823, 57] on button "Close" at bounding box center [822, 50] width 39 height 16
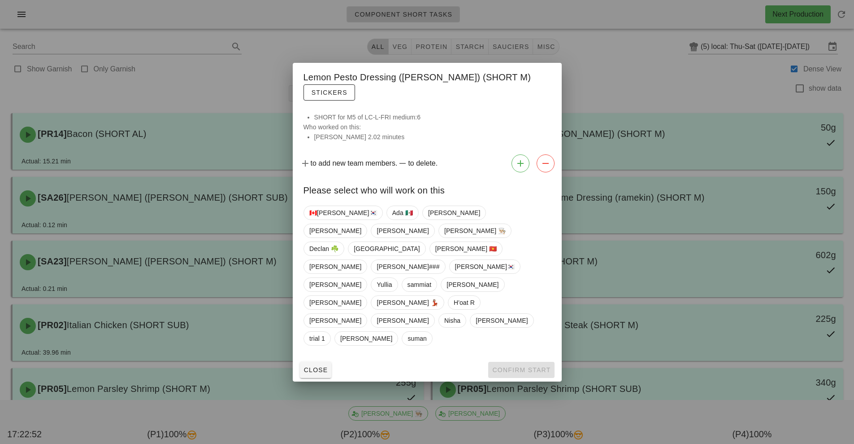
click at [691, 64] on div at bounding box center [427, 222] width 854 height 444
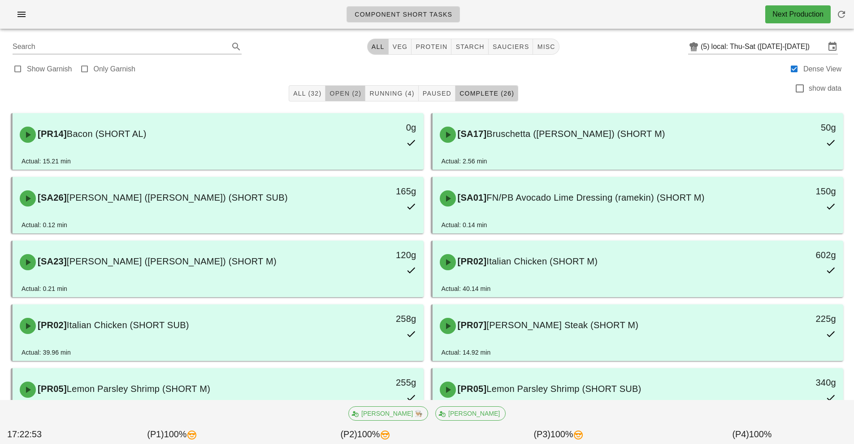
click at [347, 94] on span "Open (2)" at bounding box center [345, 93] width 32 height 7
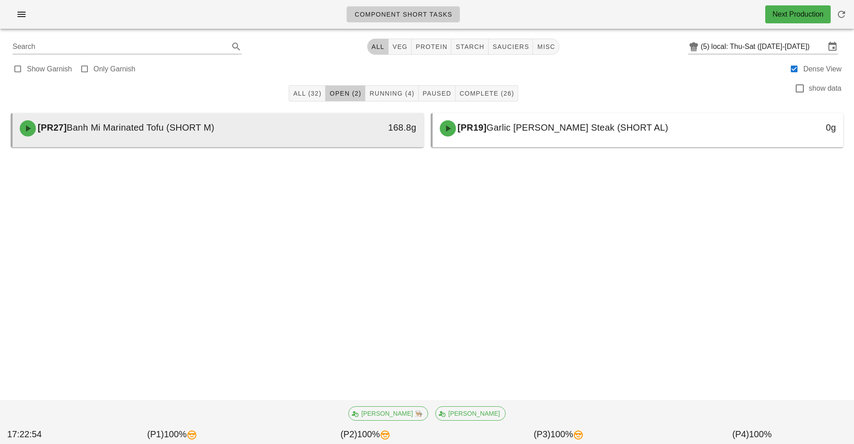
click at [306, 120] on div "[PR27] Banh Mi Marinated Tofu (SHORT M)" at bounding box center [166, 128] width 305 height 27
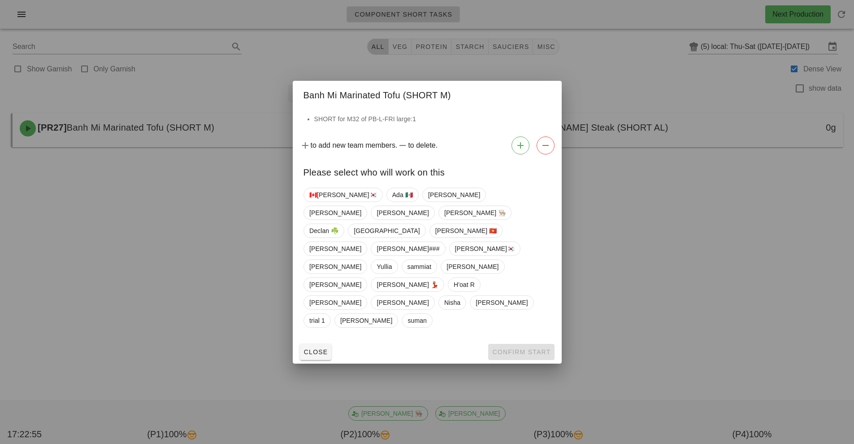
click at [687, 189] on div at bounding box center [427, 222] width 854 height 444
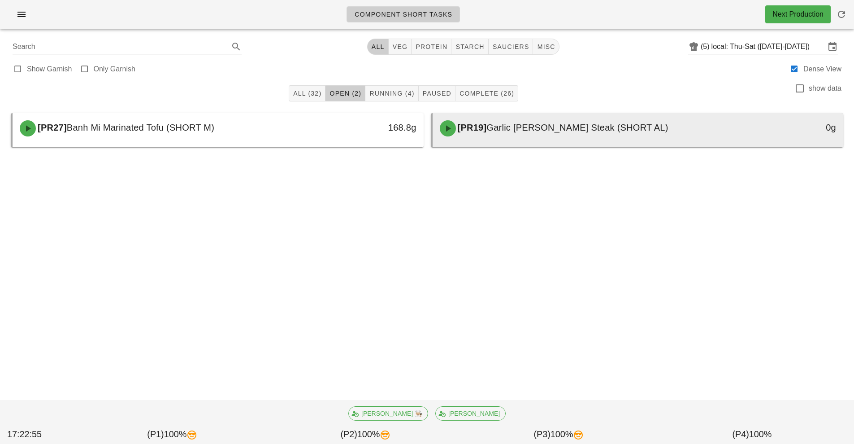
click at [616, 121] on div "[PR19] Garlic Rosemary Steak (SHORT AL)" at bounding box center [587, 128] width 305 height 27
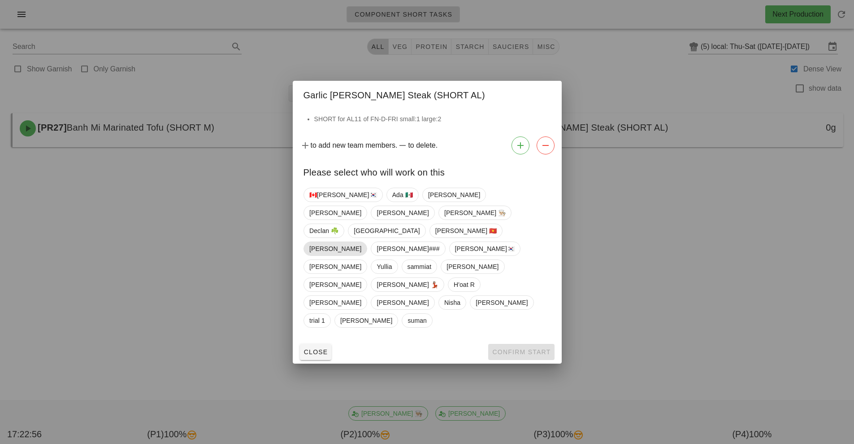
click at [361, 250] on span "Richard" at bounding box center [335, 248] width 52 height 13
click at [532, 348] on span "Confirm Start" at bounding box center [521, 351] width 59 height 7
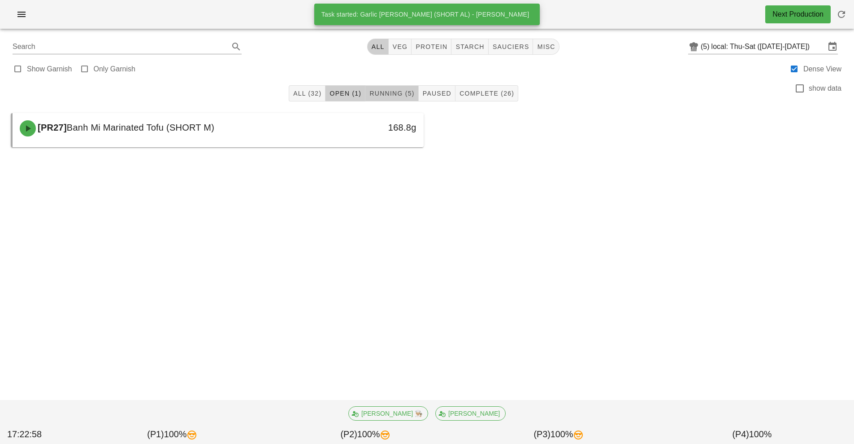
click at [402, 94] on span "Running (5)" at bounding box center [391, 93] width 45 height 7
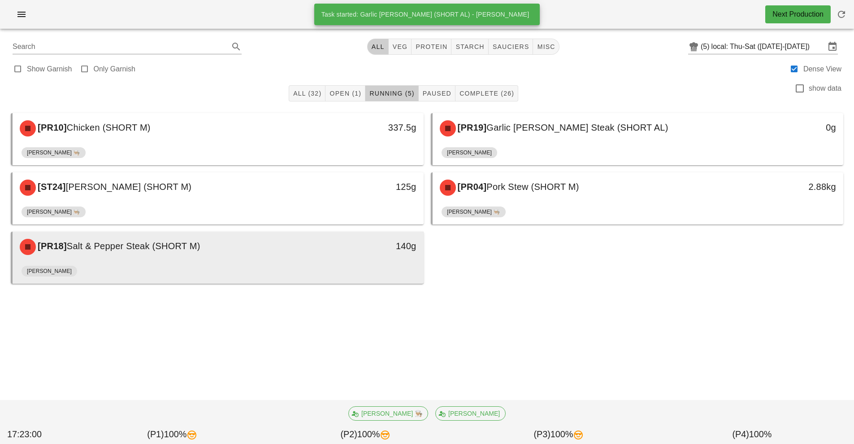
click at [290, 265] on div "Richard" at bounding box center [218, 273] width 393 height 22
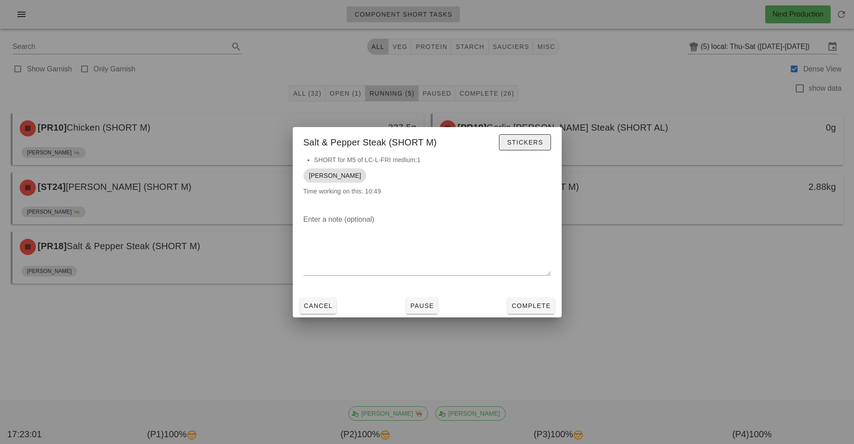
click at [531, 135] on button "Stickers" at bounding box center [525, 142] width 52 height 16
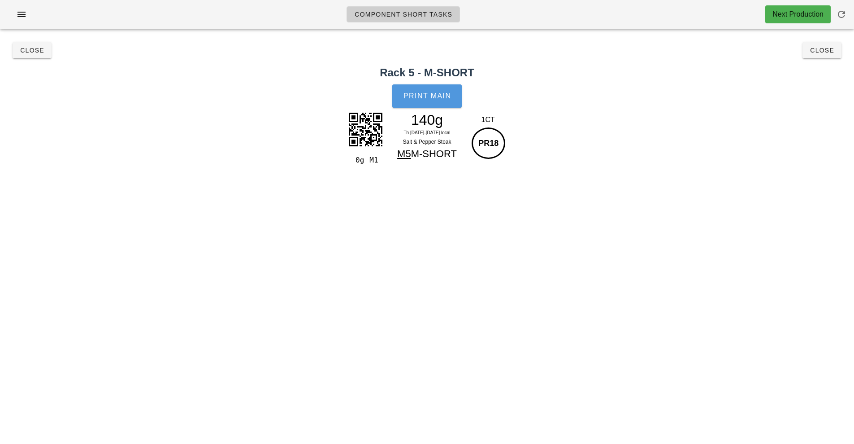
click at [438, 98] on span "Print Main" at bounding box center [427, 96] width 48 height 8
click at [827, 52] on span "Close" at bounding box center [822, 50] width 25 height 7
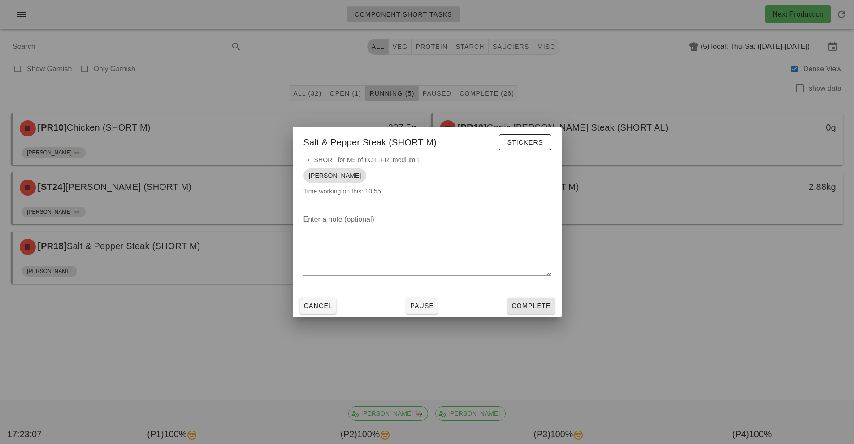
click at [545, 300] on button "Complete" at bounding box center [531, 305] width 47 height 16
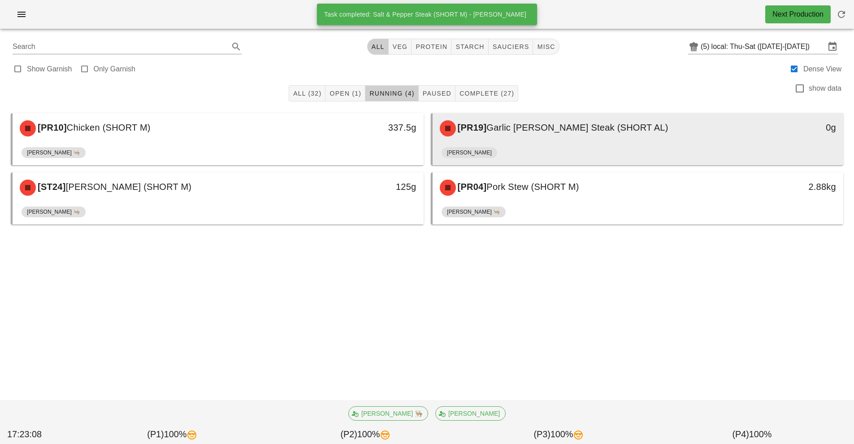
click at [612, 131] on span "Garlic Rosemary Steak (SHORT AL)" at bounding box center [578, 127] width 182 height 10
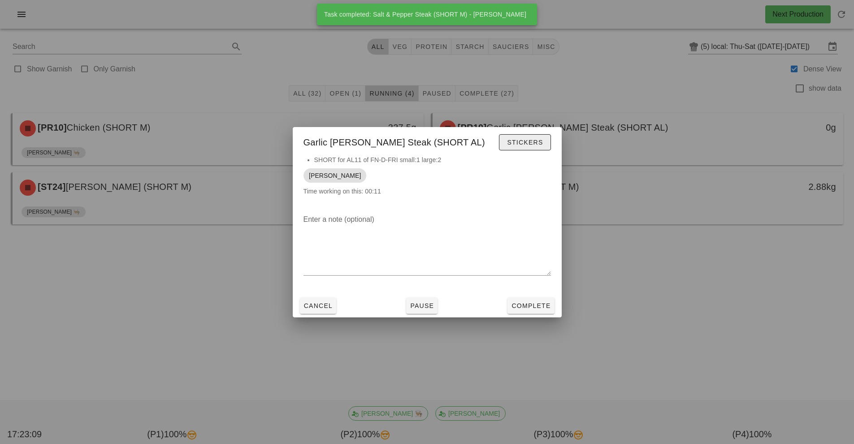
click at [538, 143] on span "Stickers" at bounding box center [525, 142] width 36 height 7
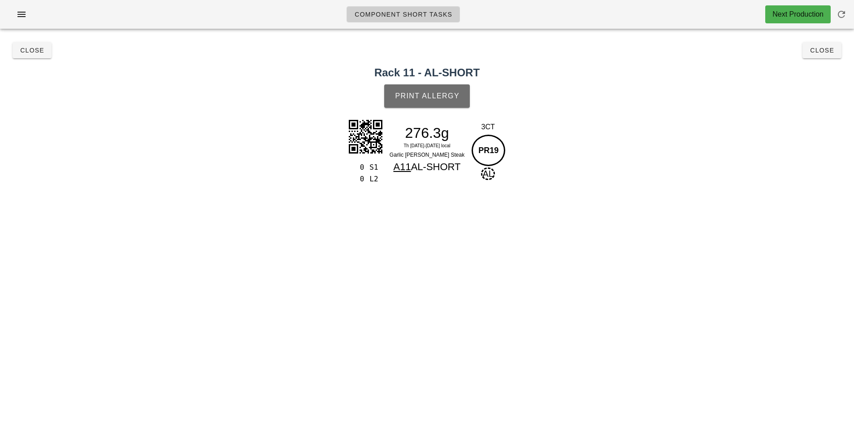
click at [467, 96] on button "Print Allergy" at bounding box center [427, 95] width 86 height 23
click at [836, 53] on button "Close" at bounding box center [822, 50] width 39 height 16
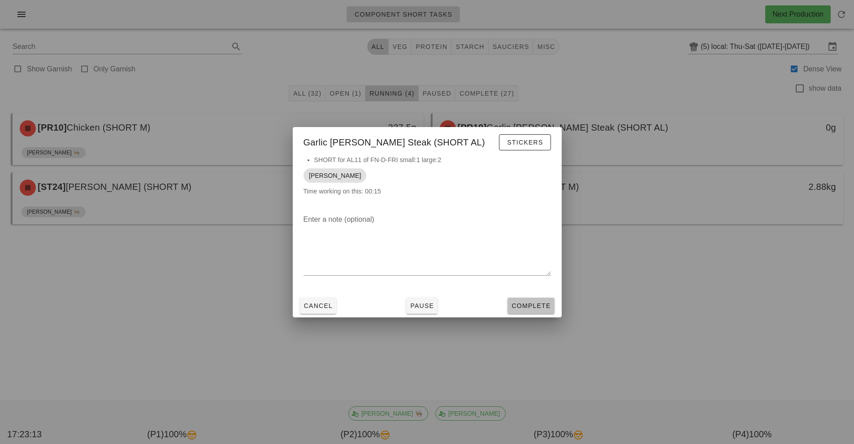
click at [535, 306] on span "Complete" at bounding box center [530, 305] width 39 height 7
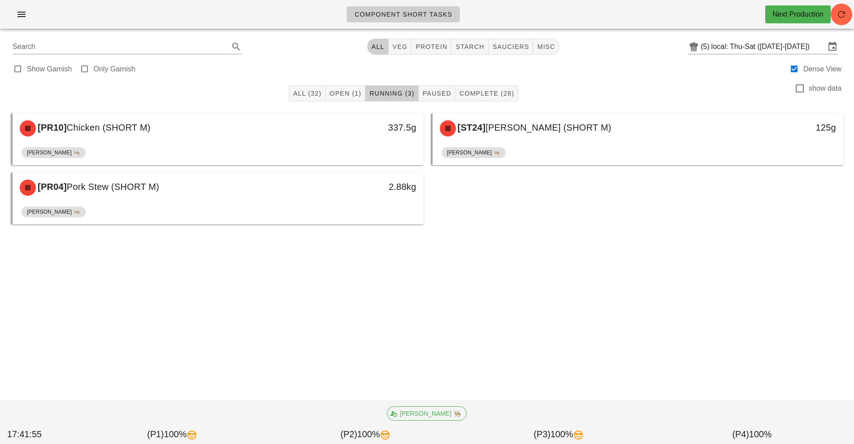
click at [587, 94] on div "All (32) Open (1) Running (3) Paused Complete (28) show data" at bounding box center [427, 93] width 844 height 29
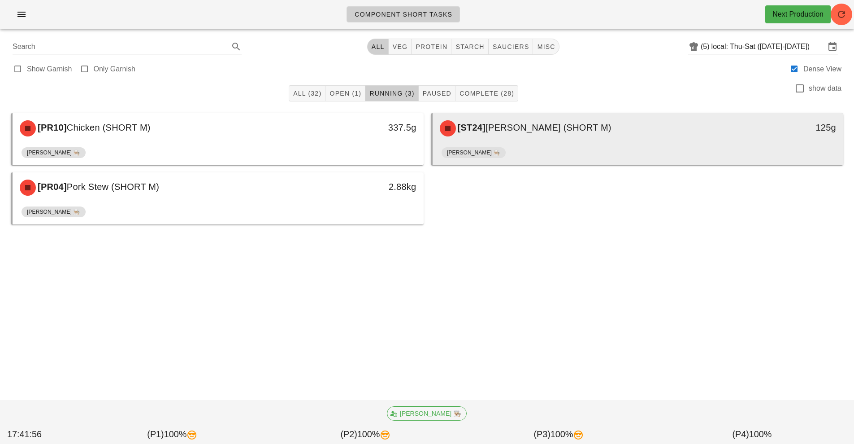
click at [544, 154] on div "[PERSON_NAME] 👨🏼‍🍳" at bounding box center [638, 155] width 393 height 22
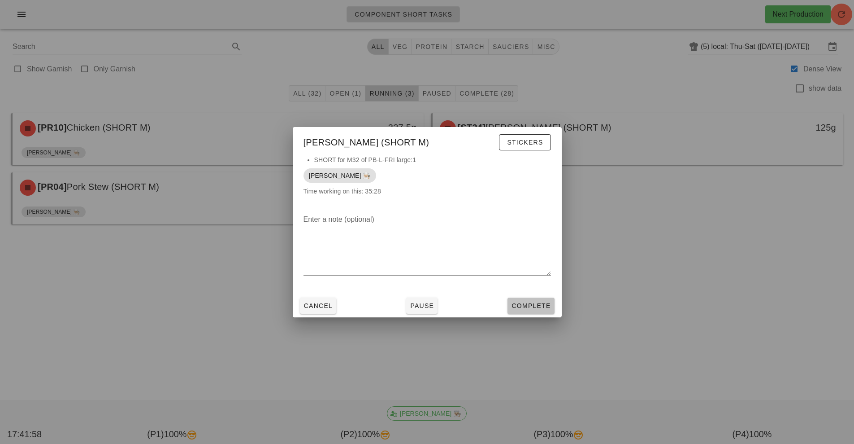
click at [521, 306] on span "Complete" at bounding box center [530, 305] width 39 height 7
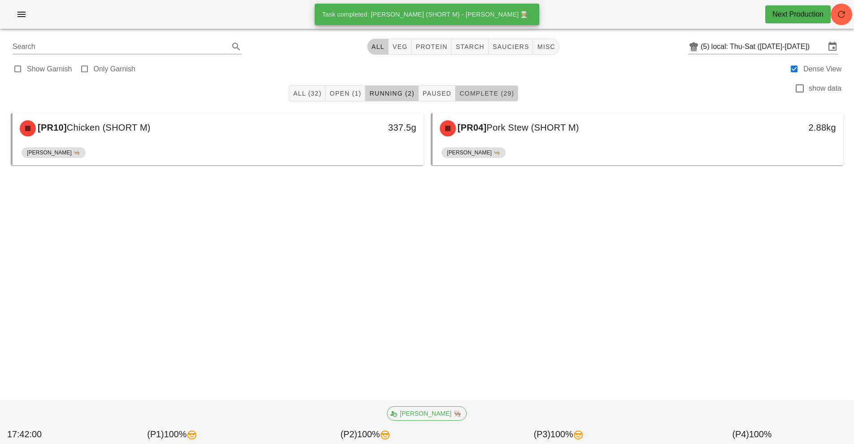
click at [487, 100] on button "Complete (29)" at bounding box center [487, 93] width 63 height 16
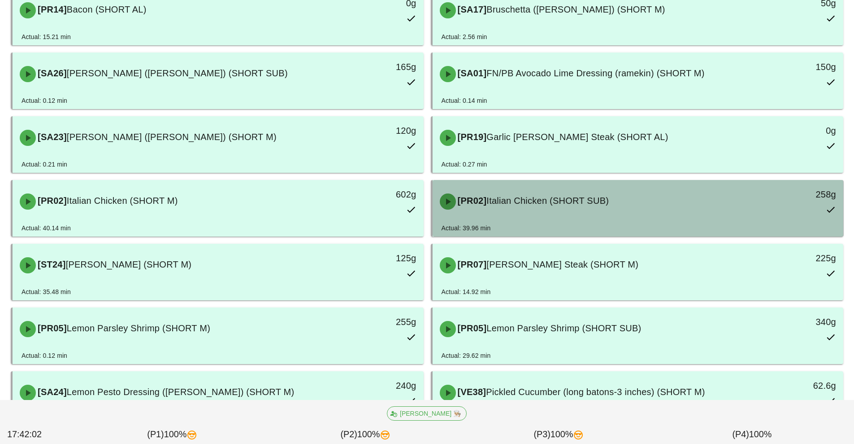
scroll to position [126, 0]
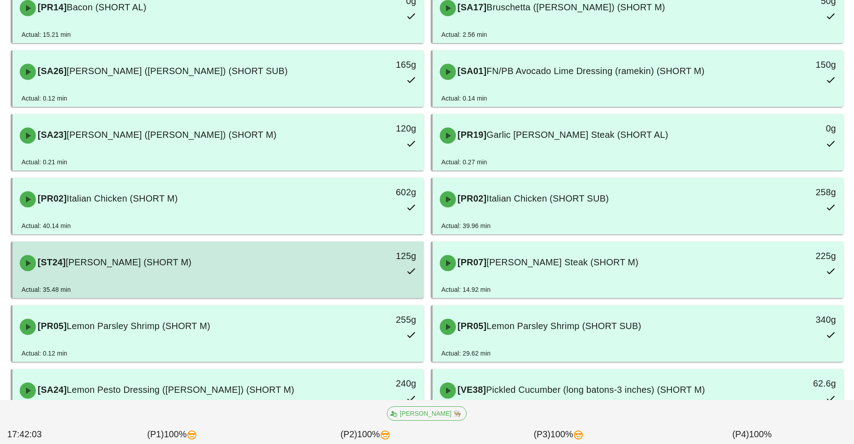
click at [348, 275] on div "125g" at bounding box center [371, 262] width 102 height 39
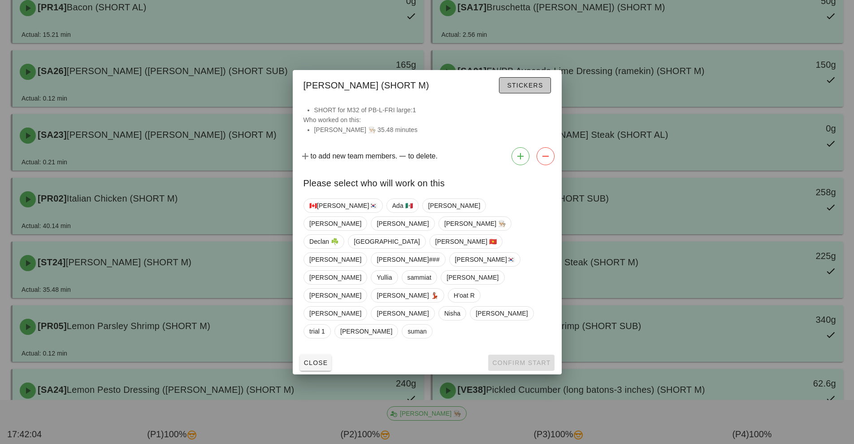
click at [527, 93] on button "Stickers" at bounding box center [525, 85] width 52 height 16
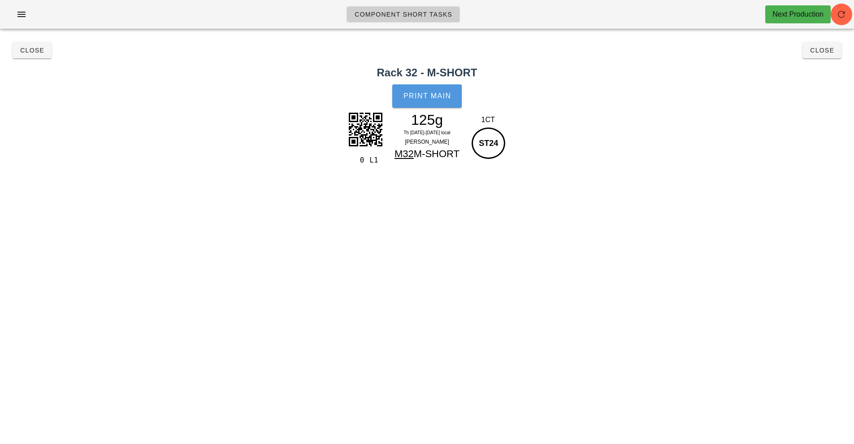
click at [434, 93] on span "Print Main" at bounding box center [427, 96] width 48 height 8
click at [833, 56] on button "Close" at bounding box center [822, 50] width 39 height 16
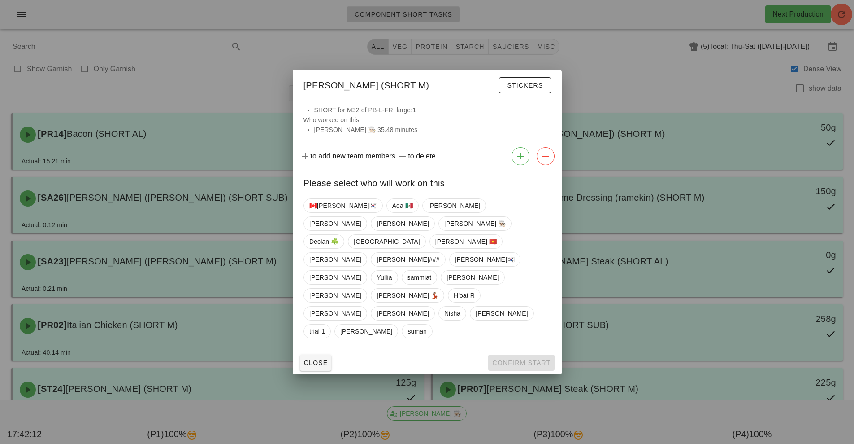
click at [844, 23] on div at bounding box center [427, 222] width 854 height 444
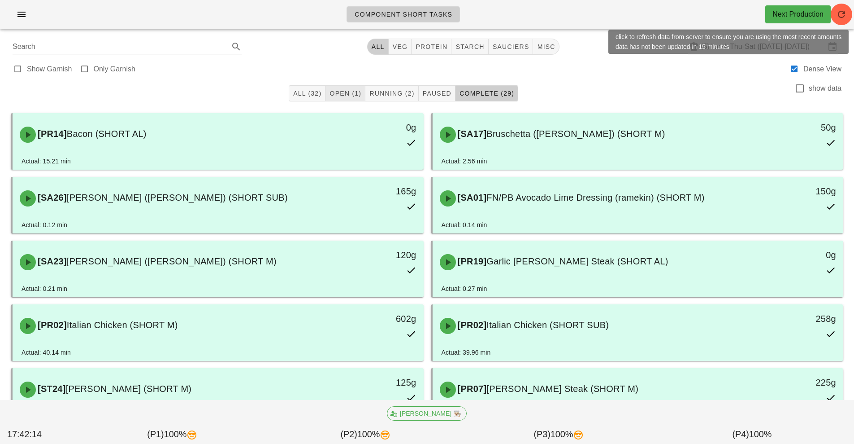
click at [345, 95] on span "Open (1)" at bounding box center [345, 93] width 32 height 7
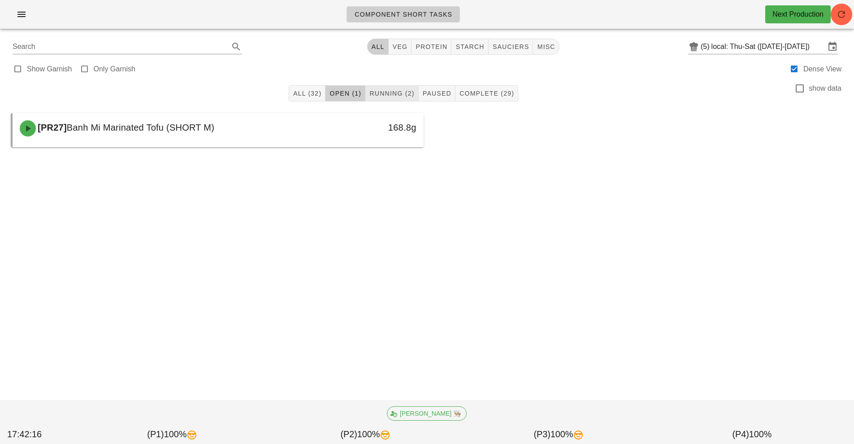
click at [385, 101] on button "Running (2)" at bounding box center [391, 93] width 53 height 16
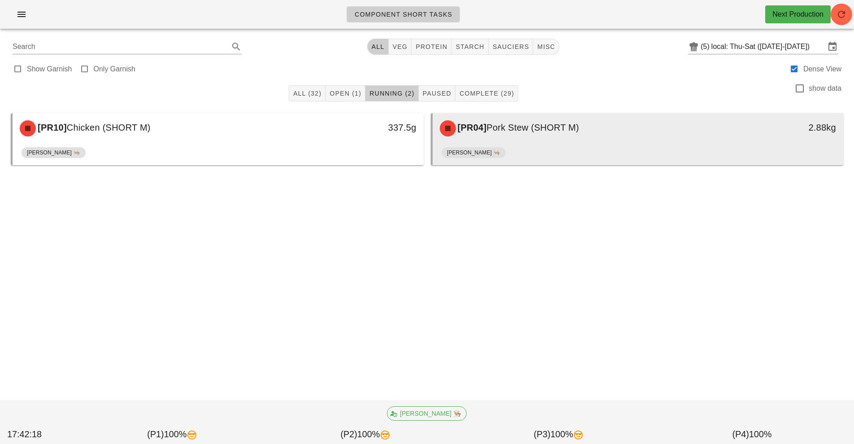
click at [585, 142] on div "[PR04] Pork Stew (SHORT M) 2.88kg" at bounding box center [638, 128] width 411 height 30
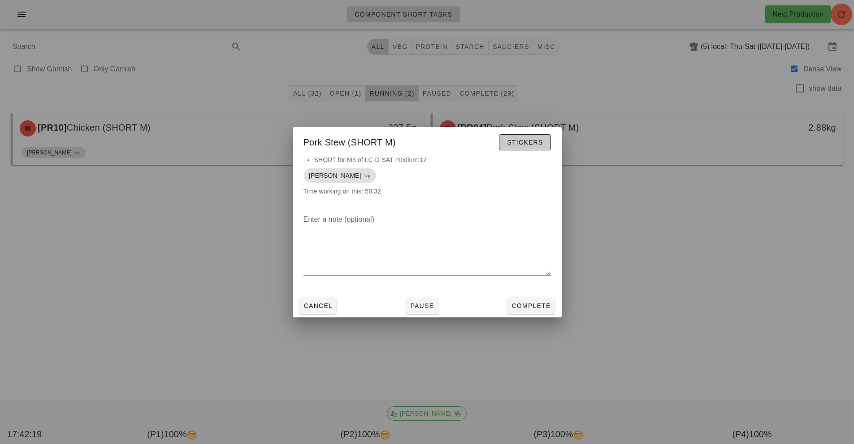
click at [521, 148] on button "Stickers" at bounding box center [525, 142] width 52 height 16
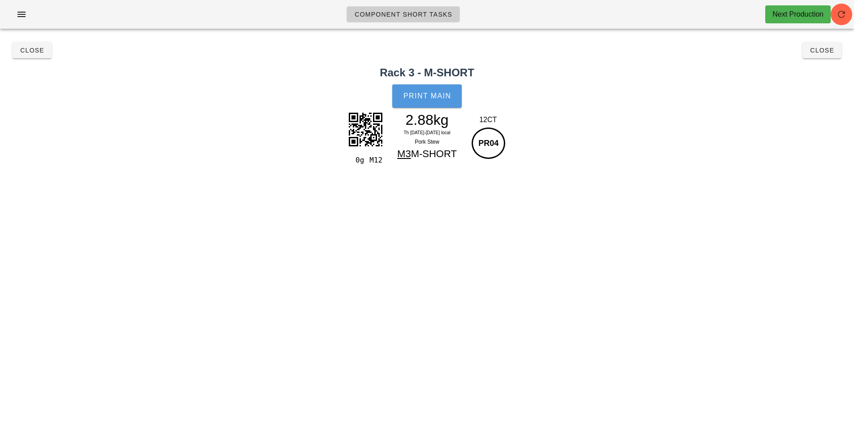
click at [432, 94] on span "Print Main" at bounding box center [427, 96] width 48 height 8
click at [822, 57] on button "Close" at bounding box center [822, 50] width 39 height 16
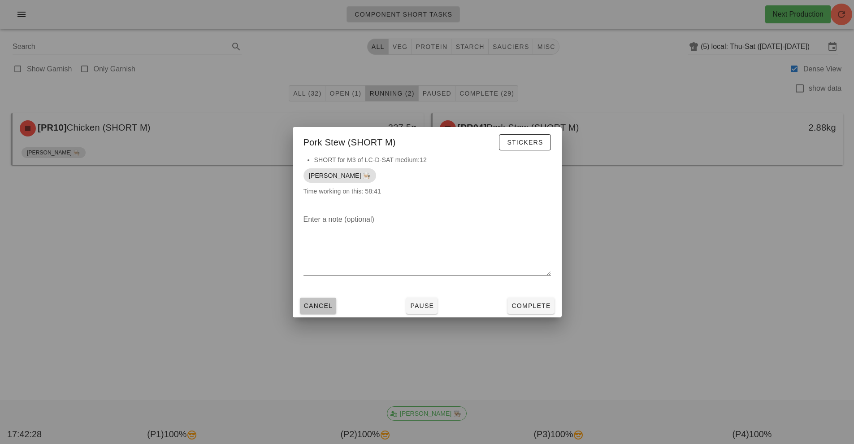
click at [329, 312] on button "Cancel" at bounding box center [318, 305] width 37 height 16
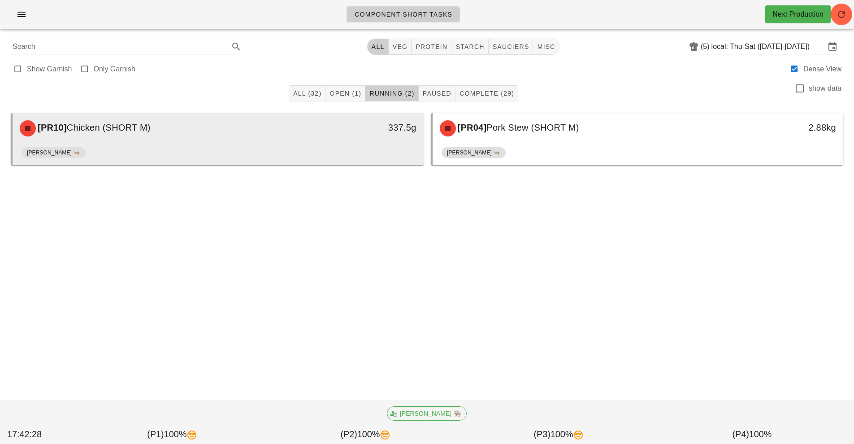
click at [242, 148] on div "[PERSON_NAME] 👨🏼‍🍳" at bounding box center [218, 155] width 393 height 22
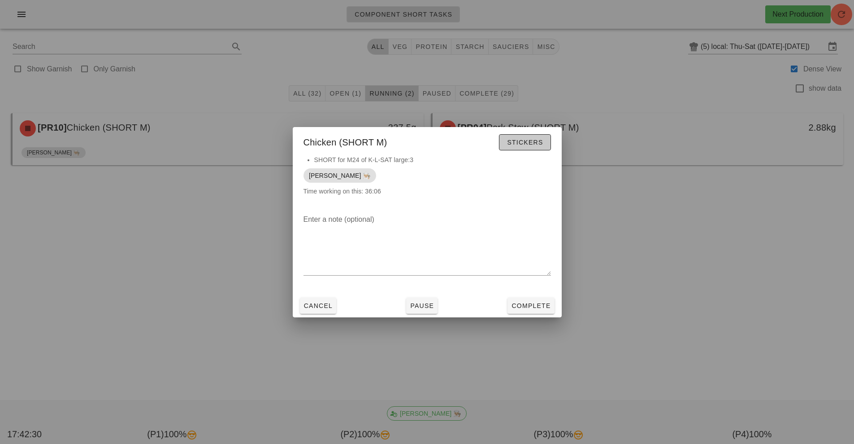
click at [520, 142] on span "Stickers" at bounding box center [525, 142] width 36 height 7
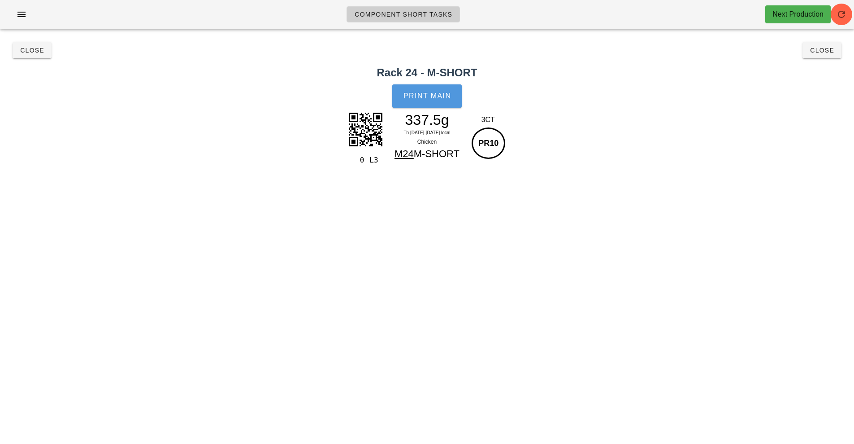
click at [431, 97] on span "Print Main" at bounding box center [427, 96] width 48 height 8
click at [809, 55] on button "Close" at bounding box center [822, 50] width 39 height 16
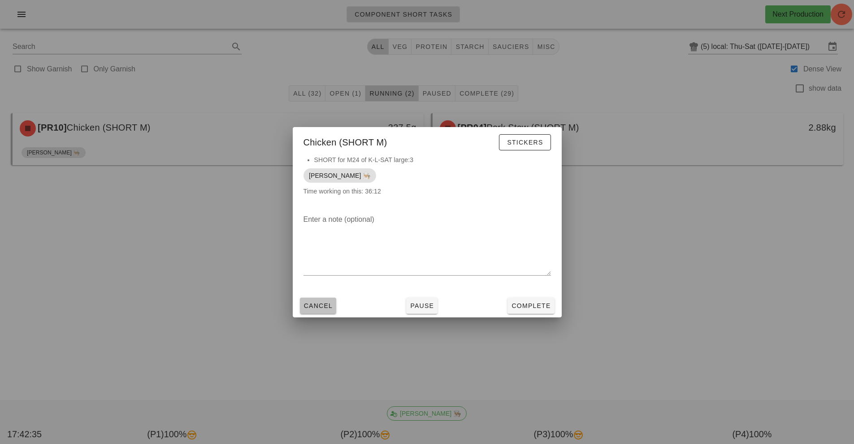
click at [322, 307] on span "Cancel" at bounding box center [319, 305] width 30 height 7
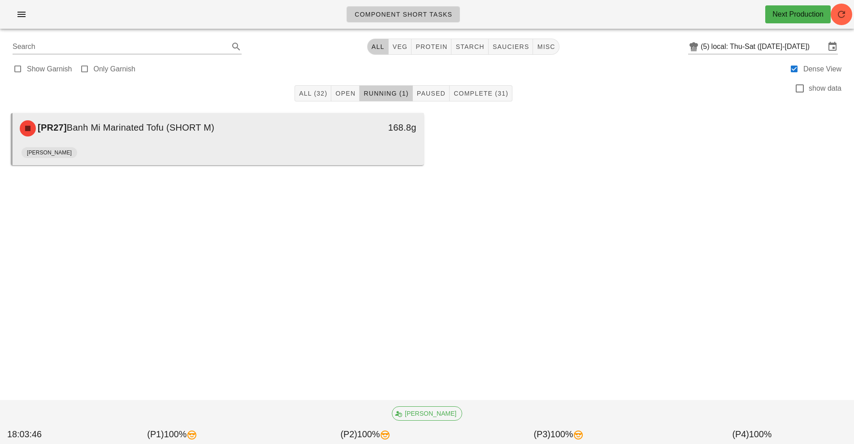
click at [306, 133] on div "[PR27] Banh Mi Marinated Tofu (SHORT M)" at bounding box center [166, 128] width 305 height 27
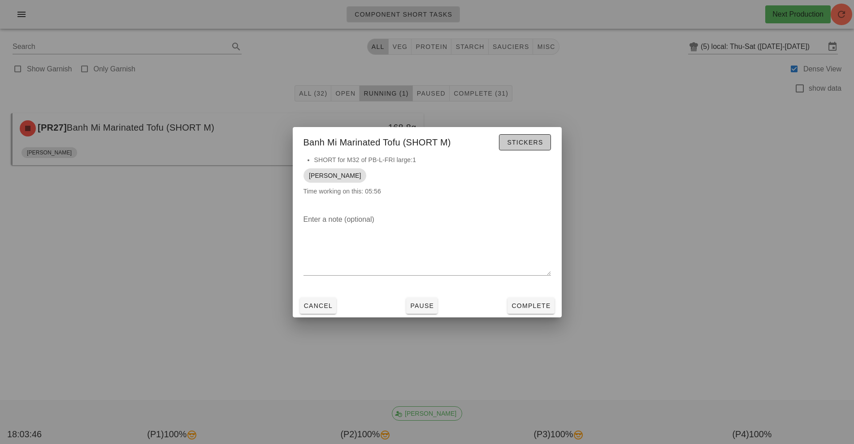
click at [521, 142] on span "Stickers" at bounding box center [525, 142] width 36 height 7
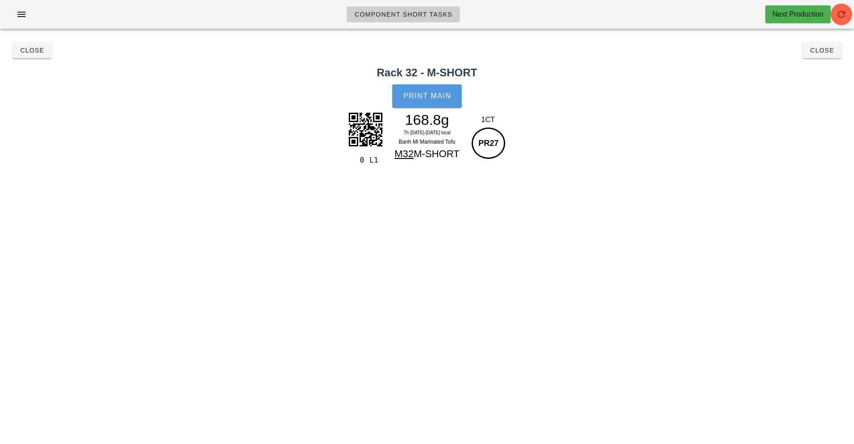
click at [437, 98] on span "Print Main" at bounding box center [427, 96] width 48 height 8
click at [813, 58] on button "Close" at bounding box center [822, 50] width 39 height 16
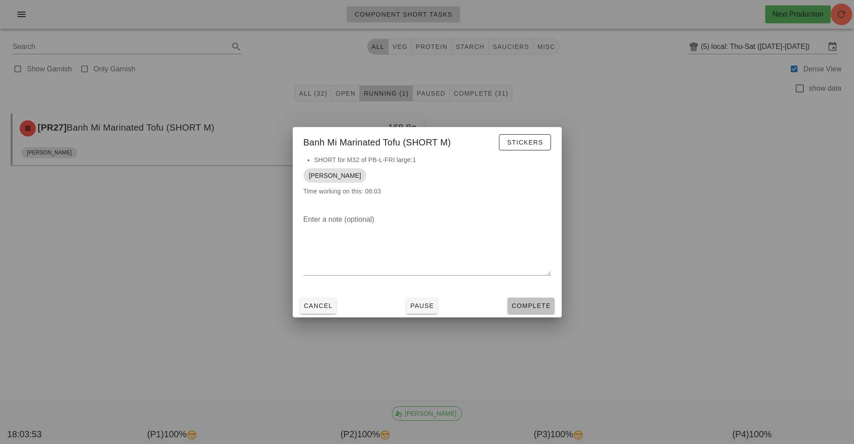
click at [533, 310] on button "Complete" at bounding box center [531, 305] width 47 height 16
